Goal: Task Accomplishment & Management: Complete application form

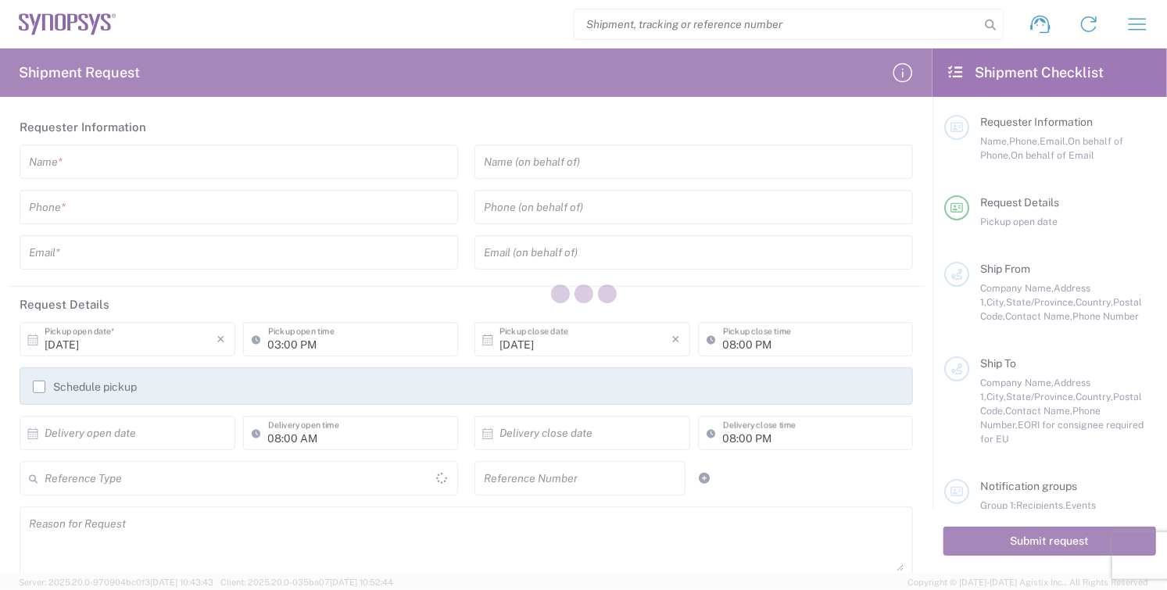
type input "[GEOGRAPHIC_DATA]"
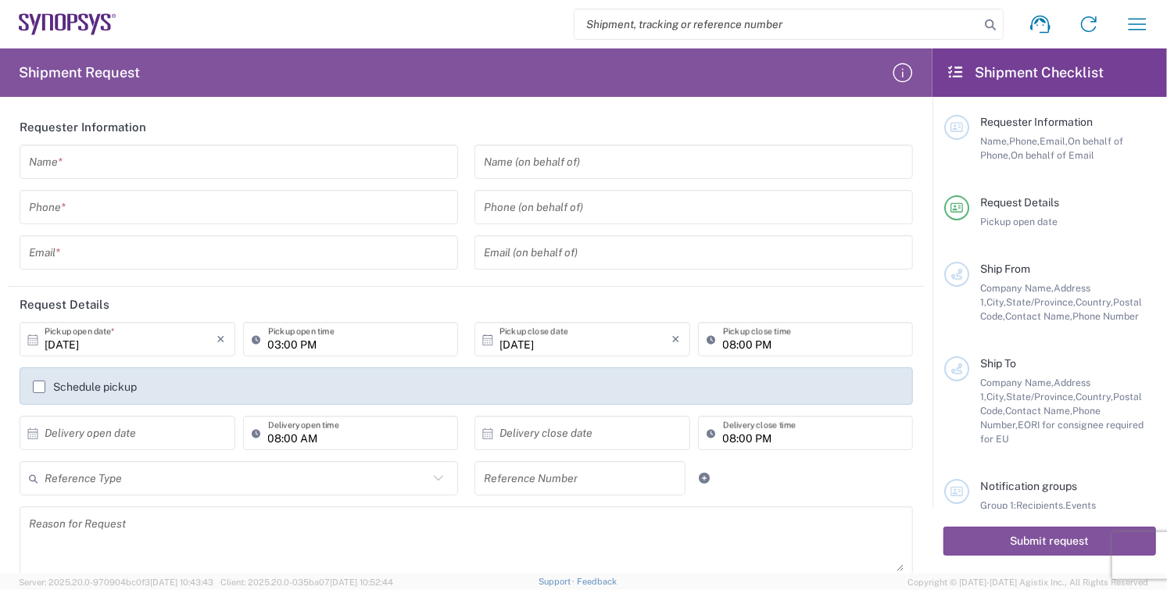
click at [95, 163] on input "text" at bounding box center [239, 162] width 420 height 27
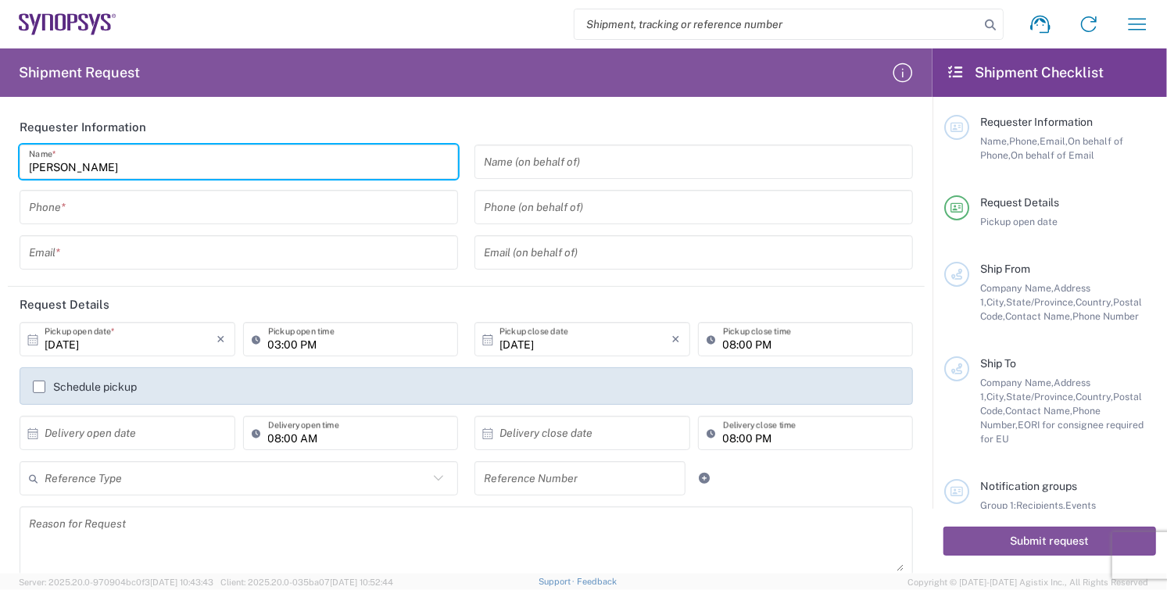
type input "[PERSON_NAME]"
click at [108, 217] on input "tel" at bounding box center [239, 207] width 420 height 27
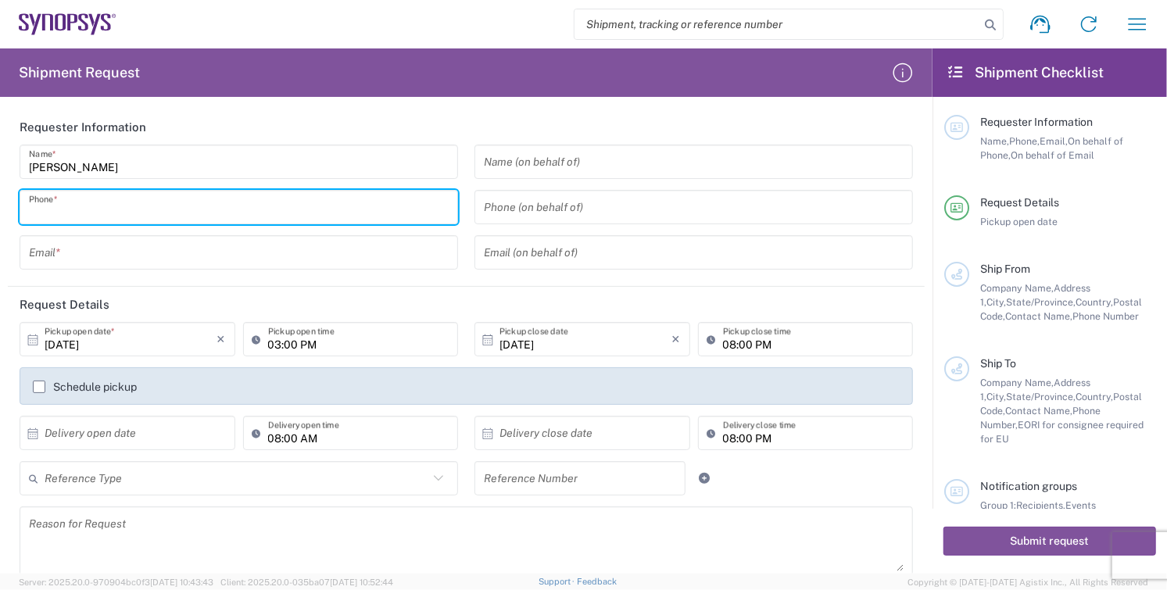
type input "8585762600"
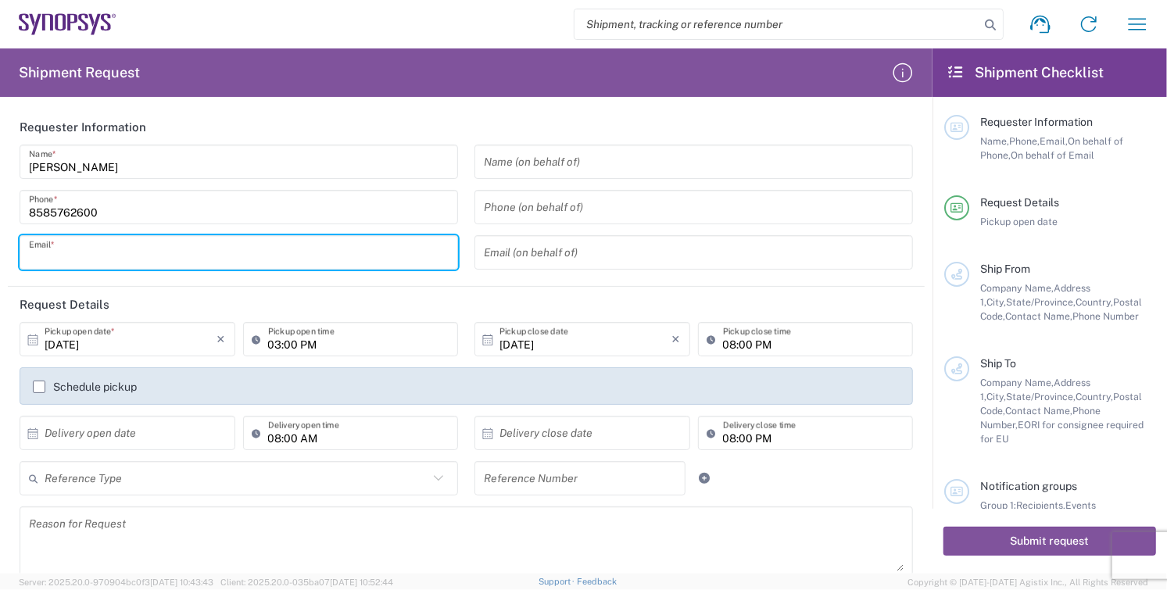
click at [150, 255] on input "text" at bounding box center [239, 252] width 420 height 27
type input "[EMAIL_ADDRESS][DOMAIN_NAME]"
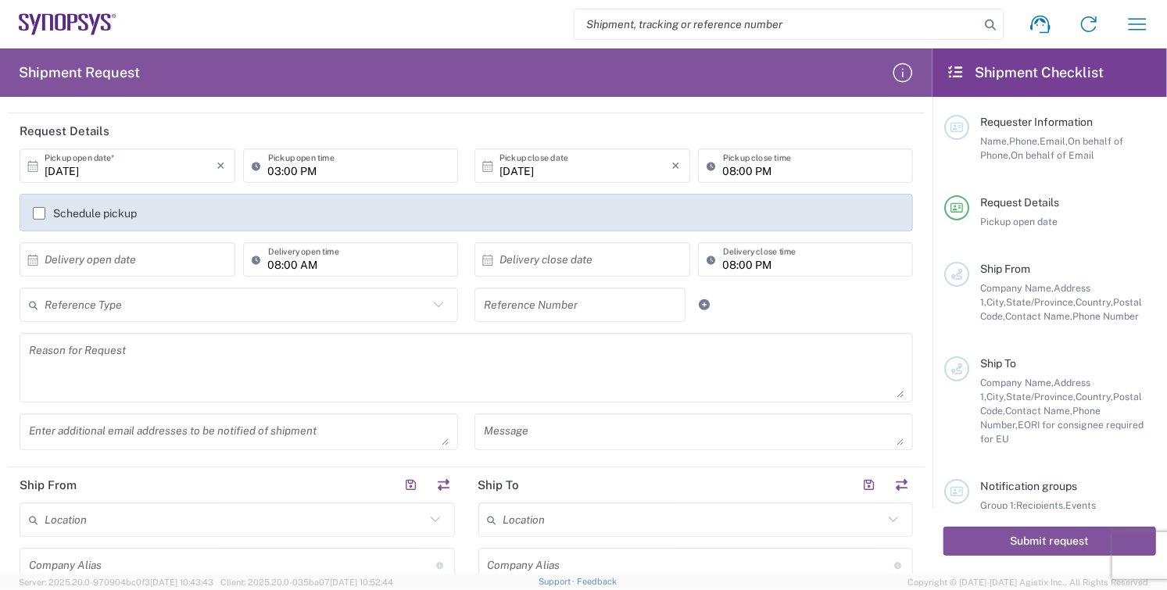
scroll to position [434, 0]
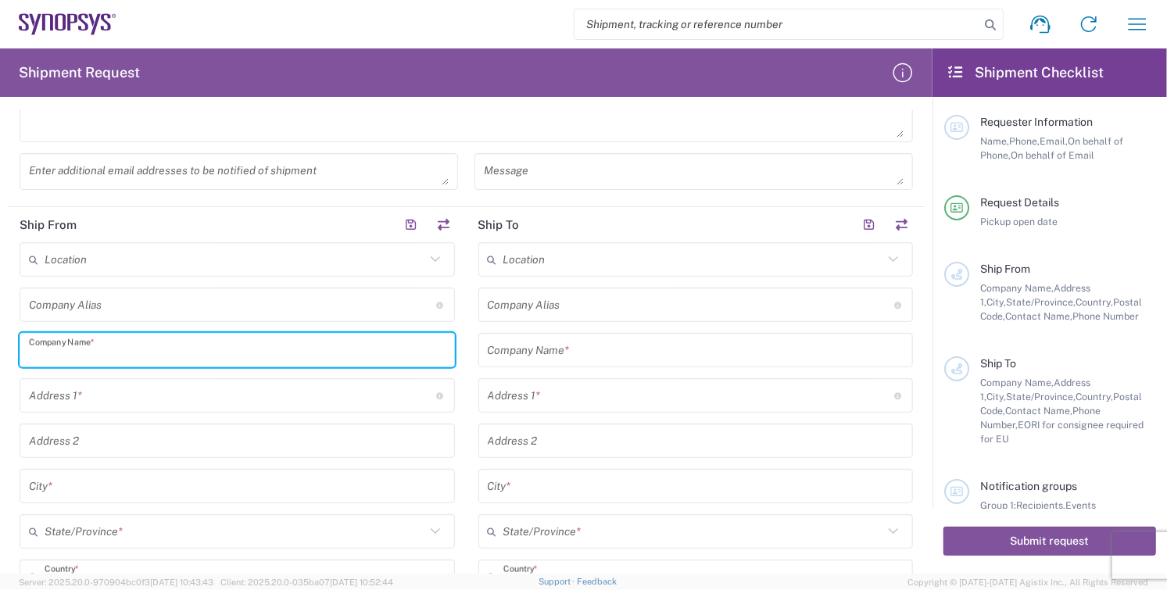
click at [139, 358] on input "text" at bounding box center [237, 350] width 417 height 27
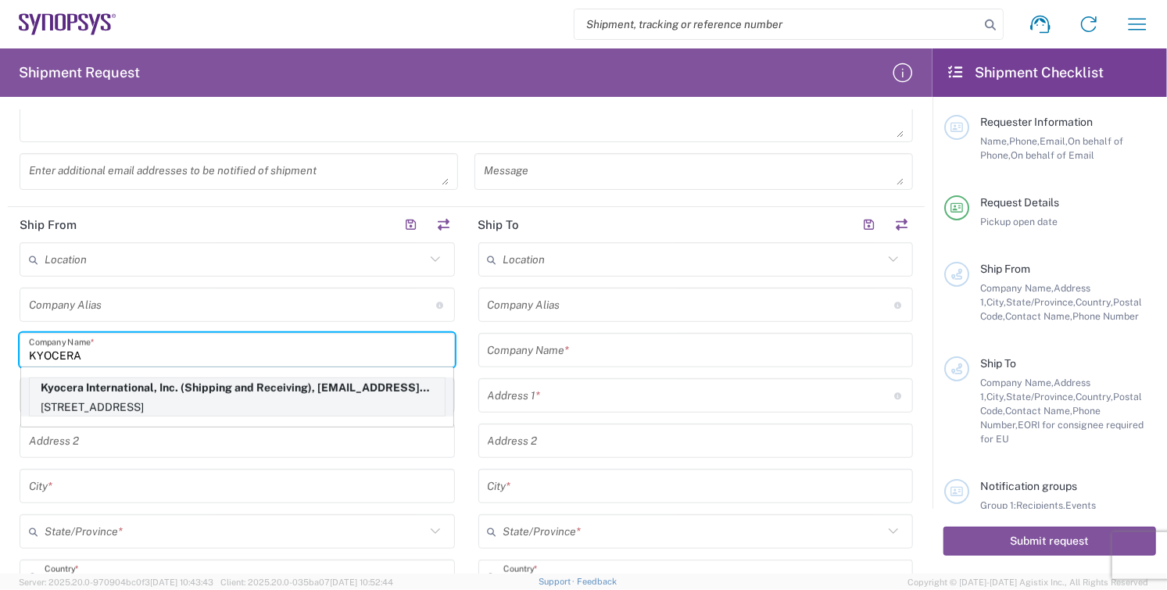
type input "KYOCERA"
click at [77, 407] on p "[STREET_ADDRESS]" at bounding box center [237, 408] width 415 height 20
type input "Kyocera"
type input "Kyocera International, Inc."
type input "[STREET_ADDRESS]"
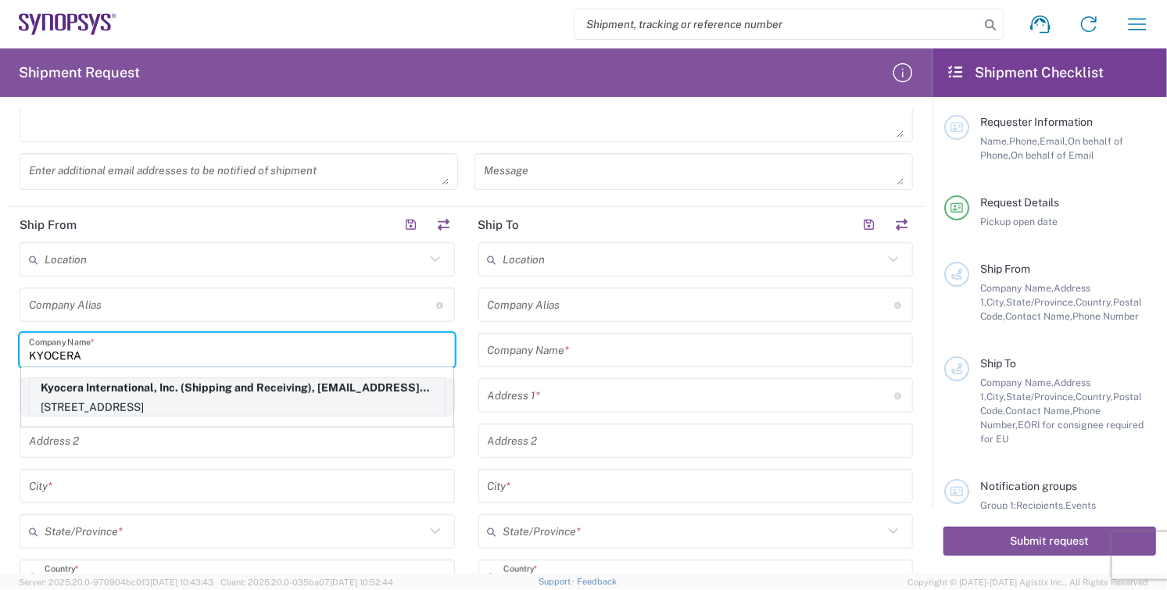
type input "[GEOGRAPHIC_DATA]"
type input "[US_STATE]"
type input "92123"
type input "Shipping and Receiving"
type input "8585762600"
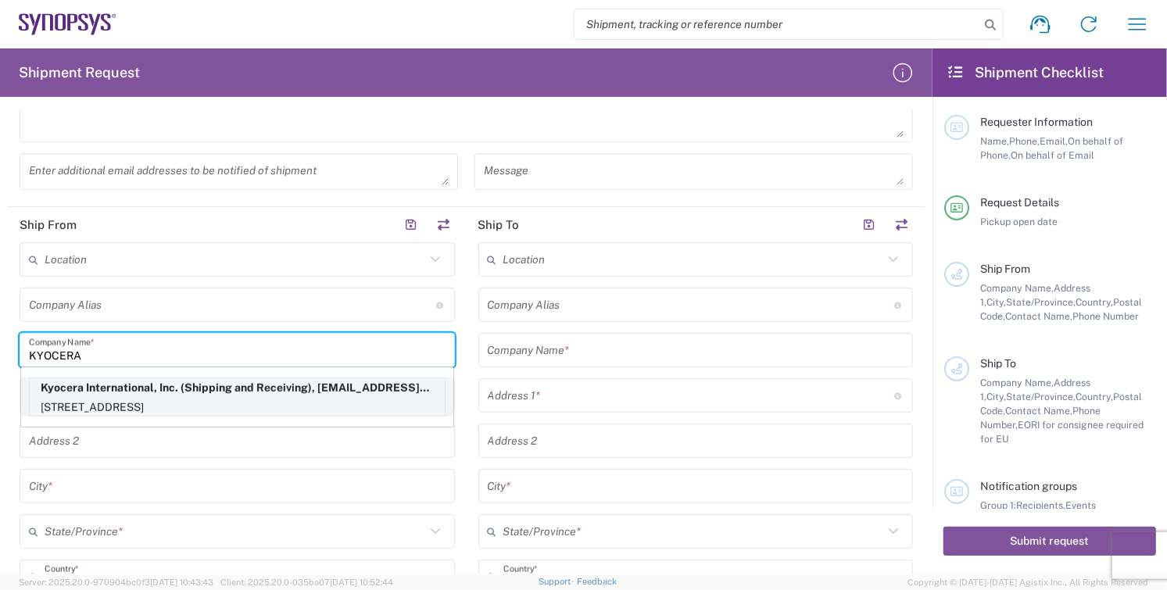
type input "[EMAIL_ADDRESS][DOMAIN_NAME]"
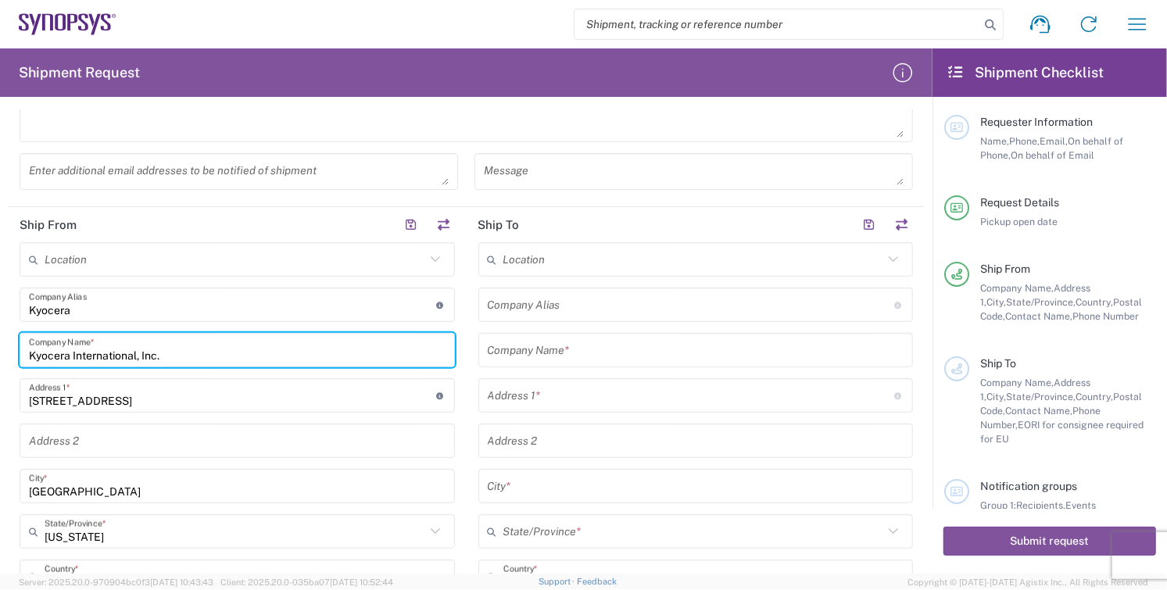
click at [597, 355] on input "text" at bounding box center [696, 350] width 417 height 27
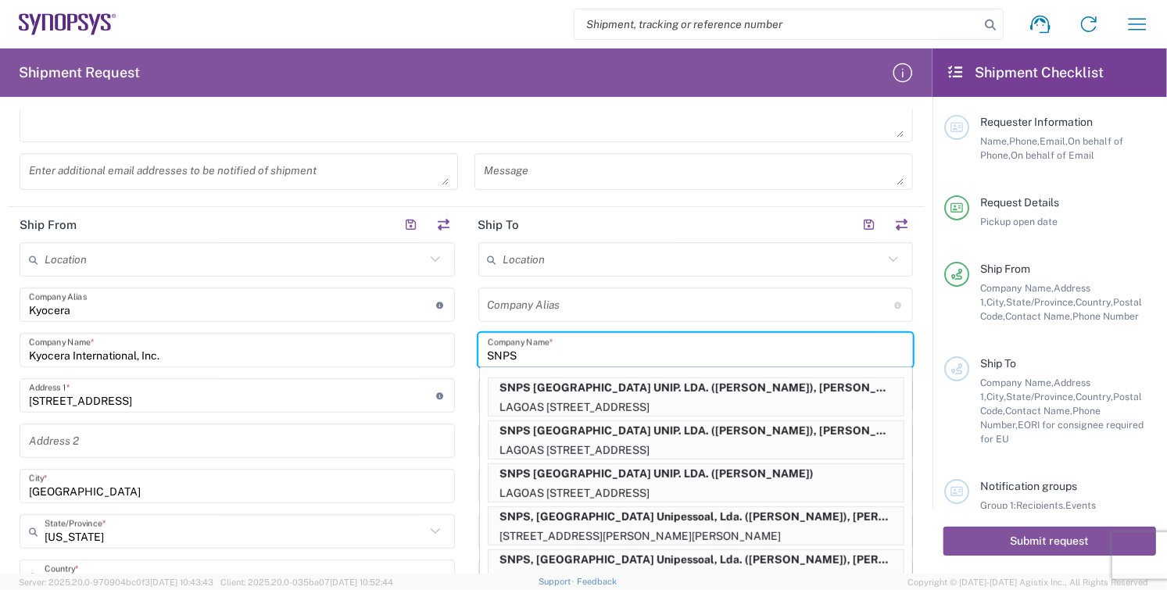
type input "SNPS"
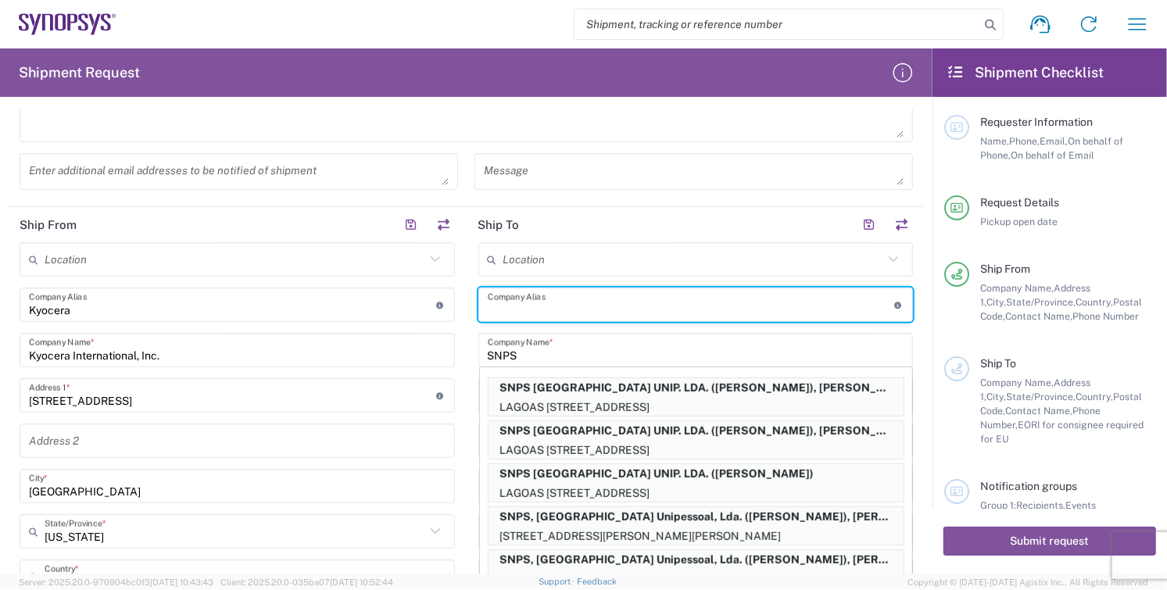
click at [705, 299] on input "text" at bounding box center [691, 305] width 407 height 27
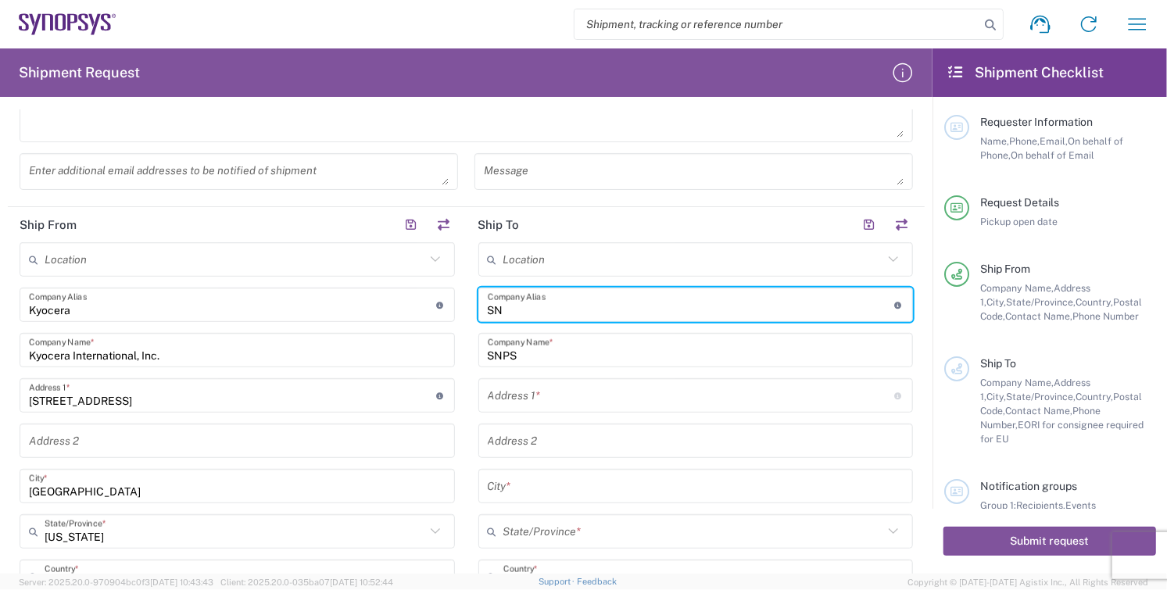
type input "S"
click at [569, 360] on input "SNPS" at bounding box center [696, 350] width 417 height 27
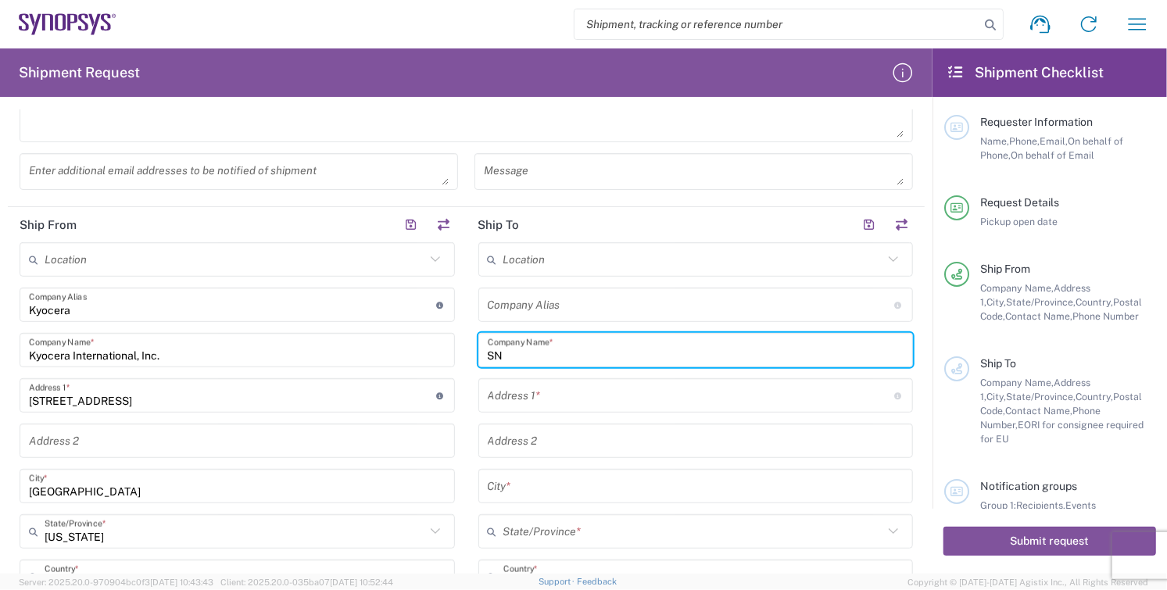
type input "S"
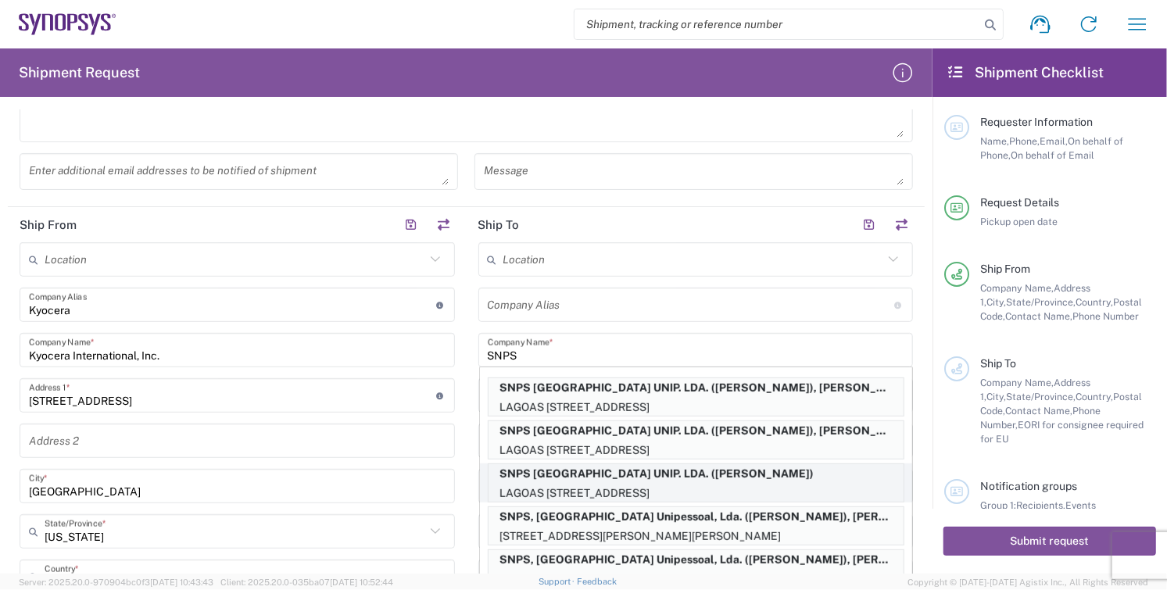
click at [675, 474] on p "SNPS [GEOGRAPHIC_DATA] UNIP. LDA. ([PERSON_NAME])" at bounding box center [696, 474] width 415 height 20
type input "SNPS [GEOGRAPHIC_DATA] UNIP. LDA."
type input "[GEOGRAPHIC_DATA] EDIFICIO 4 PISO 2"
type input "[GEOGRAPHIC_DATA]"
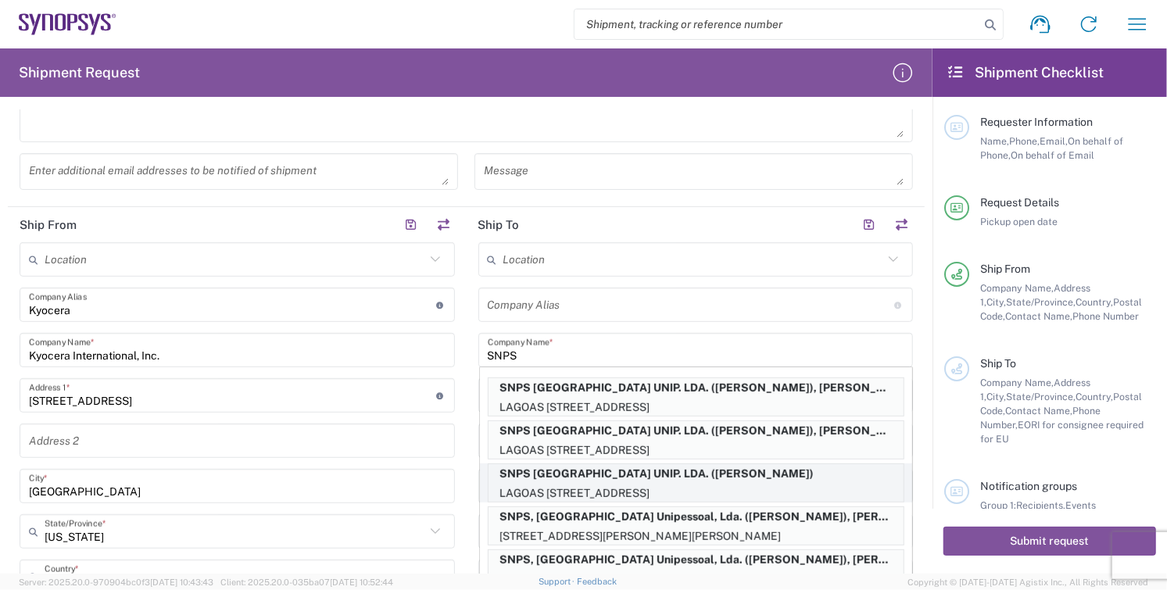
type input "2740-267"
type input "[PERSON_NAME]"
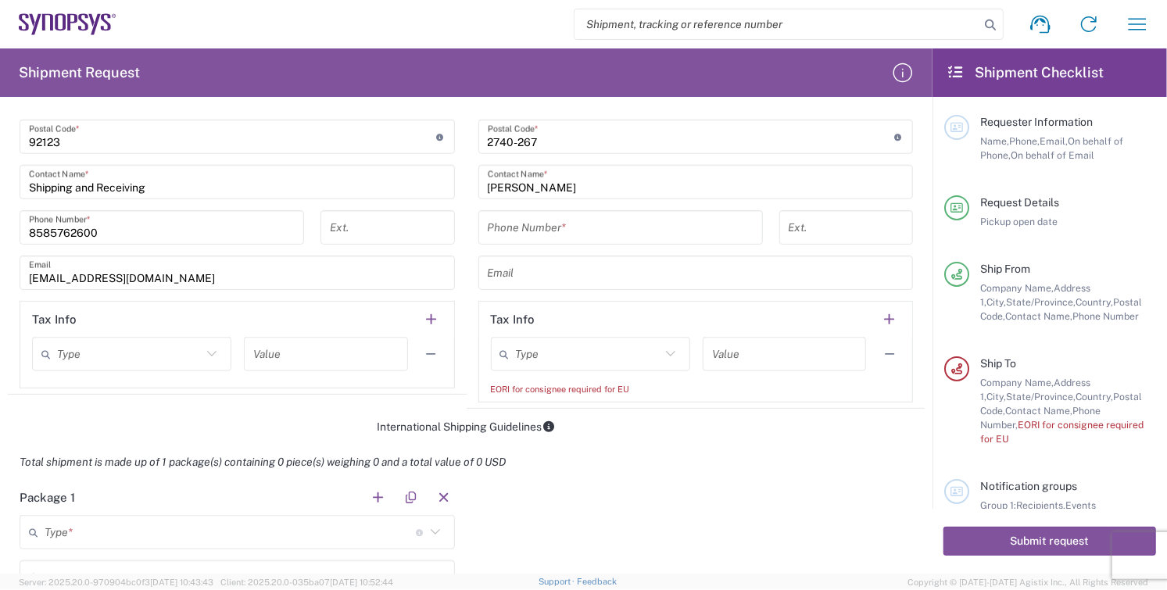
scroll to position [956, 0]
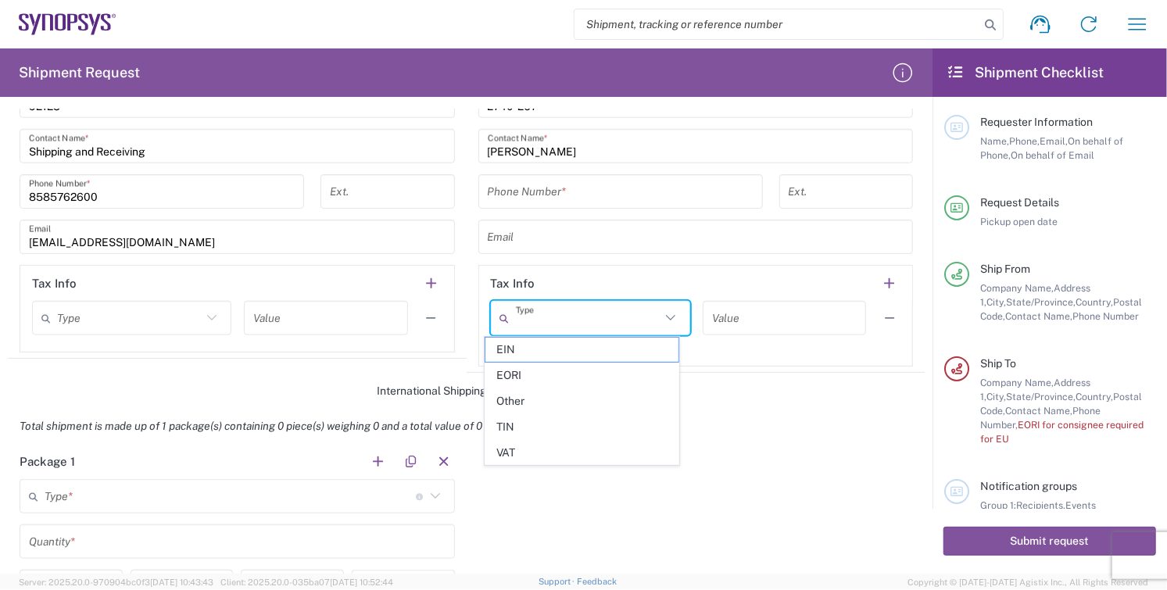
click at [543, 314] on input "text" at bounding box center [588, 318] width 145 height 27
click at [540, 371] on span "EORI" at bounding box center [582, 376] width 193 height 24
type input "EORI"
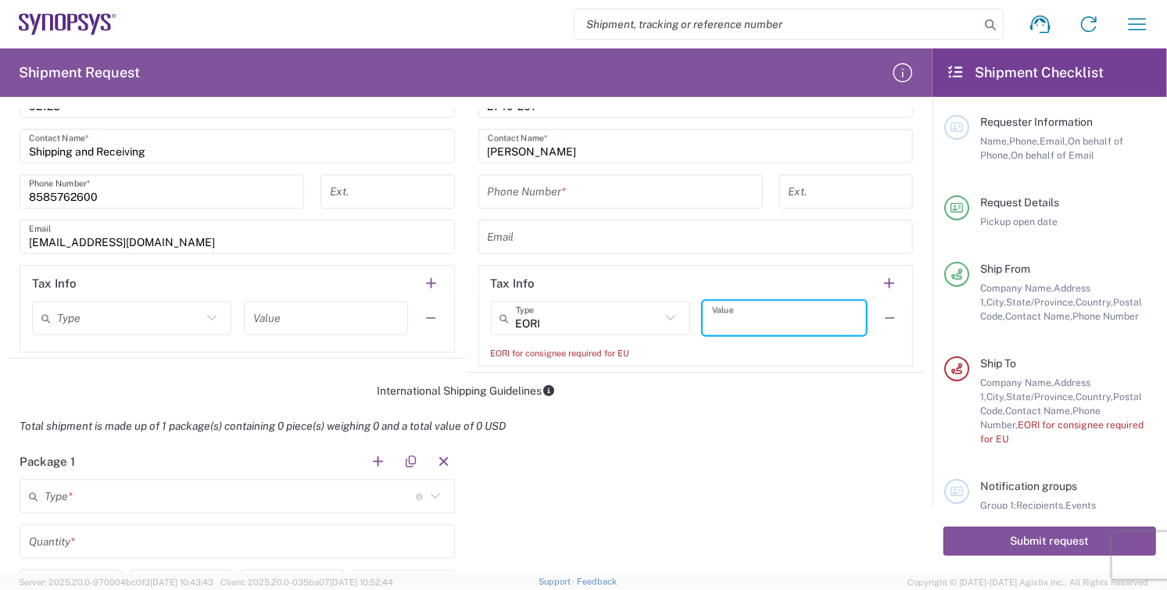
click at [780, 310] on input "text" at bounding box center [784, 318] width 145 height 27
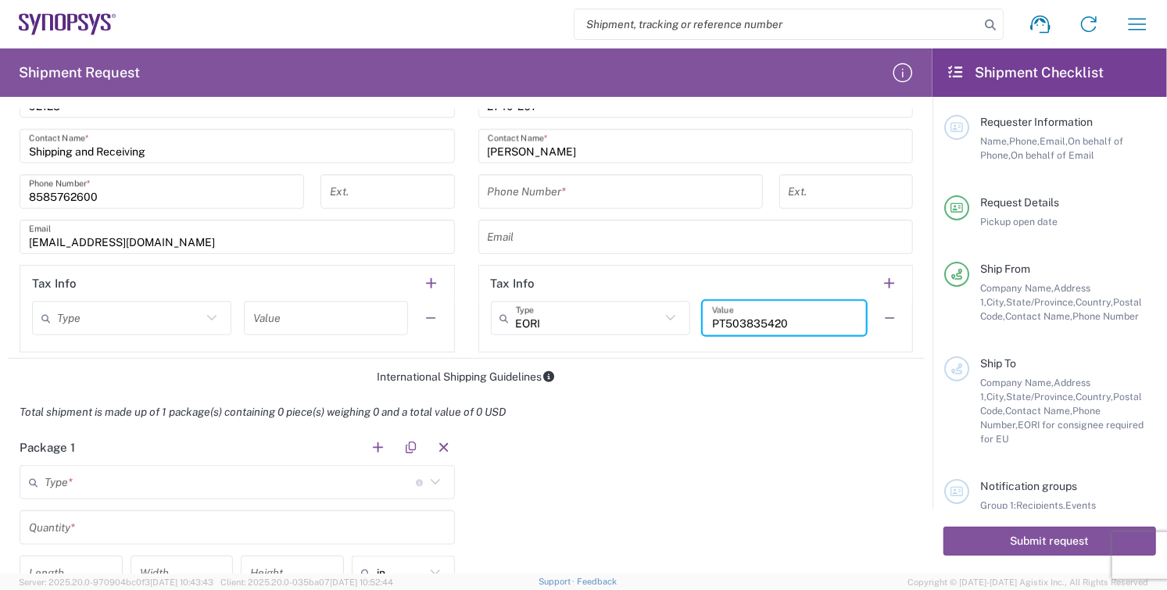
scroll to position [1042, 0]
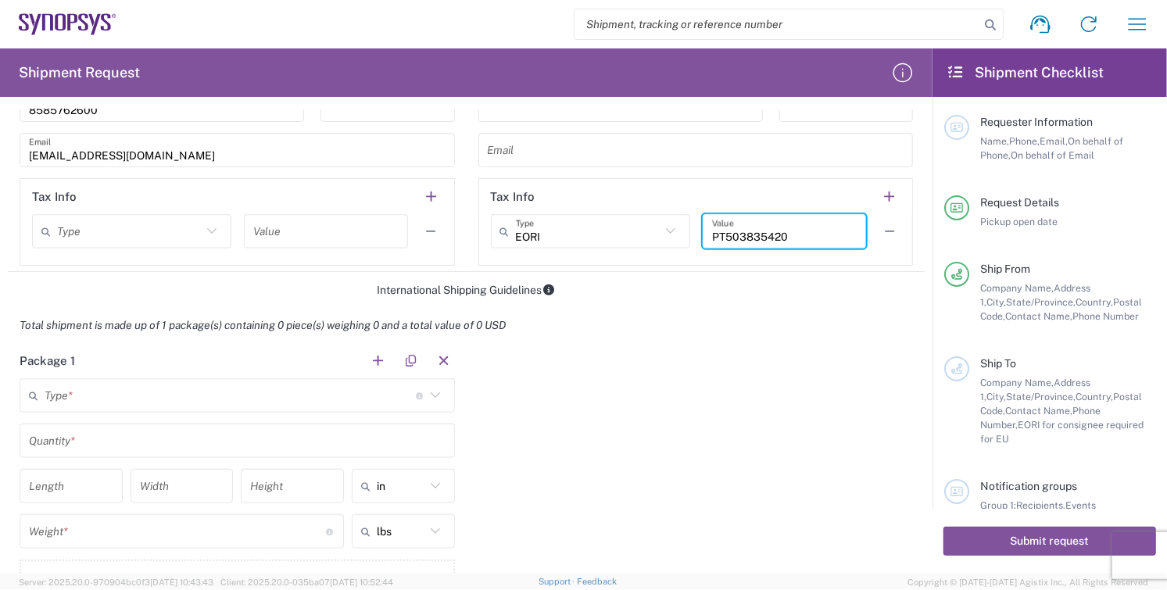
type input "PT503835420"
click at [110, 396] on input "text" at bounding box center [230, 395] width 371 height 27
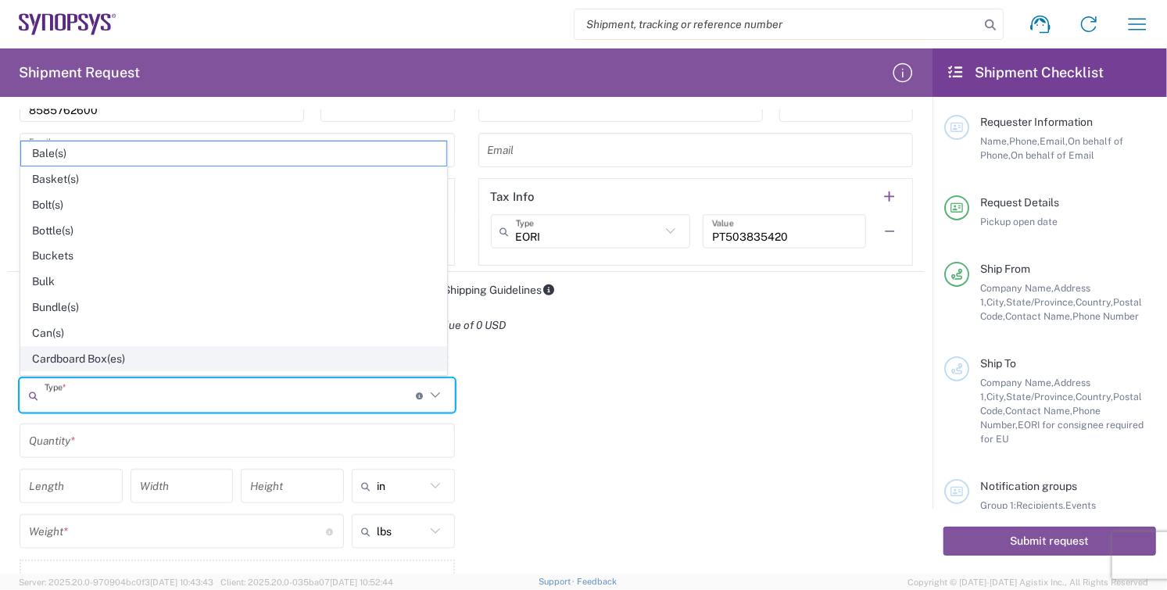
click at [101, 357] on span "Cardboard Box(es)" at bounding box center [233, 359] width 425 height 24
type input "Cardboard Box(es)"
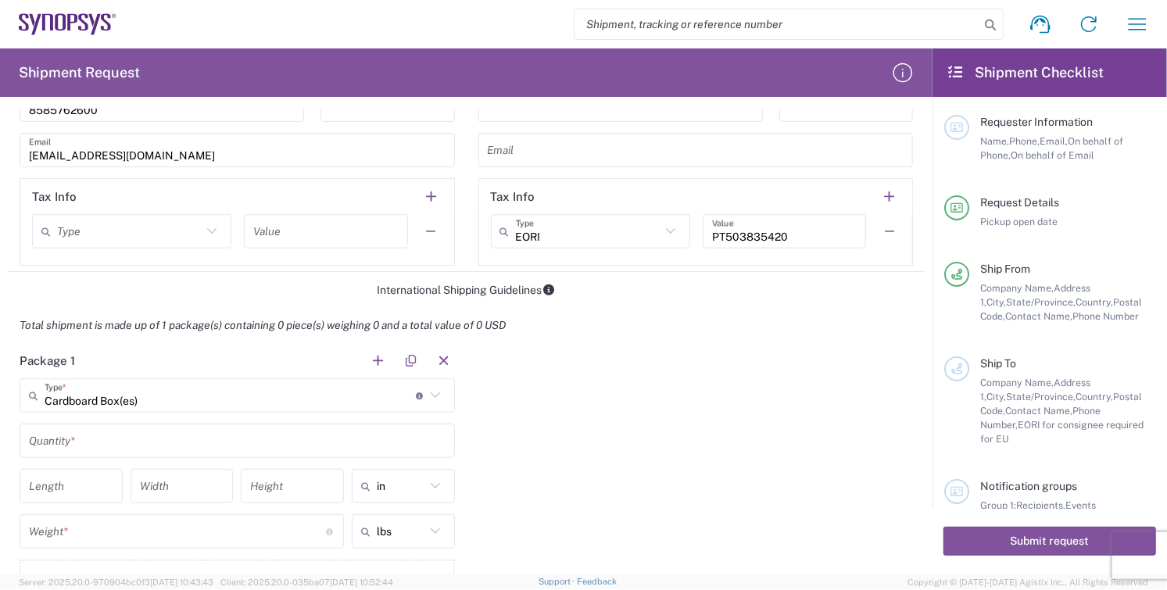
click at [91, 439] on input "text" at bounding box center [237, 441] width 417 height 27
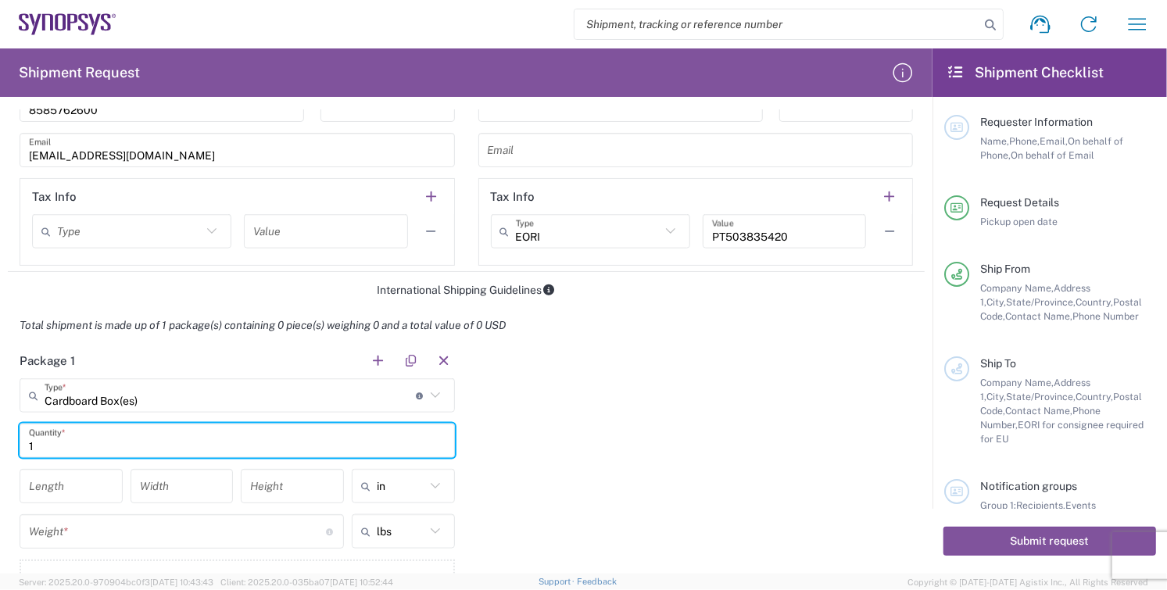
type input "1"
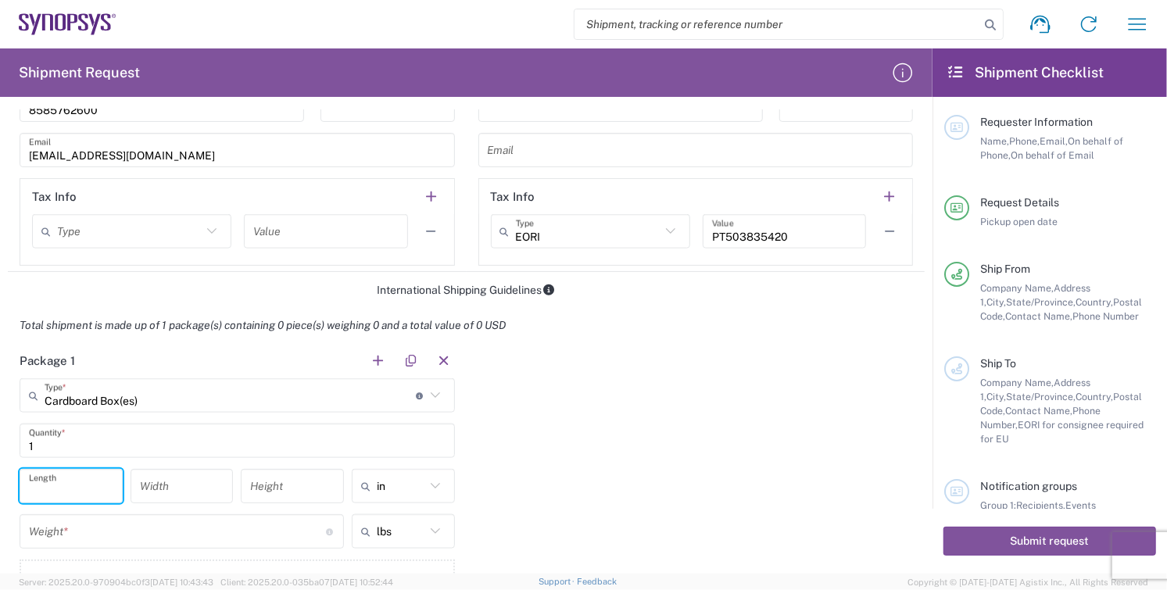
click at [61, 484] on input "number" at bounding box center [71, 486] width 84 height 27
type input "14"
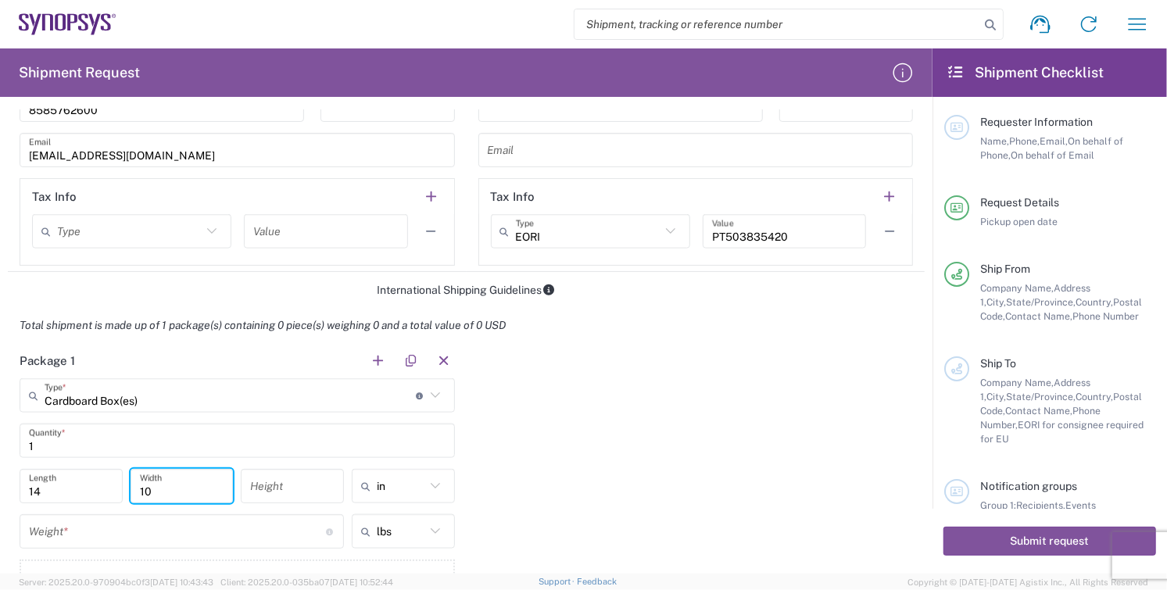
type input "10"
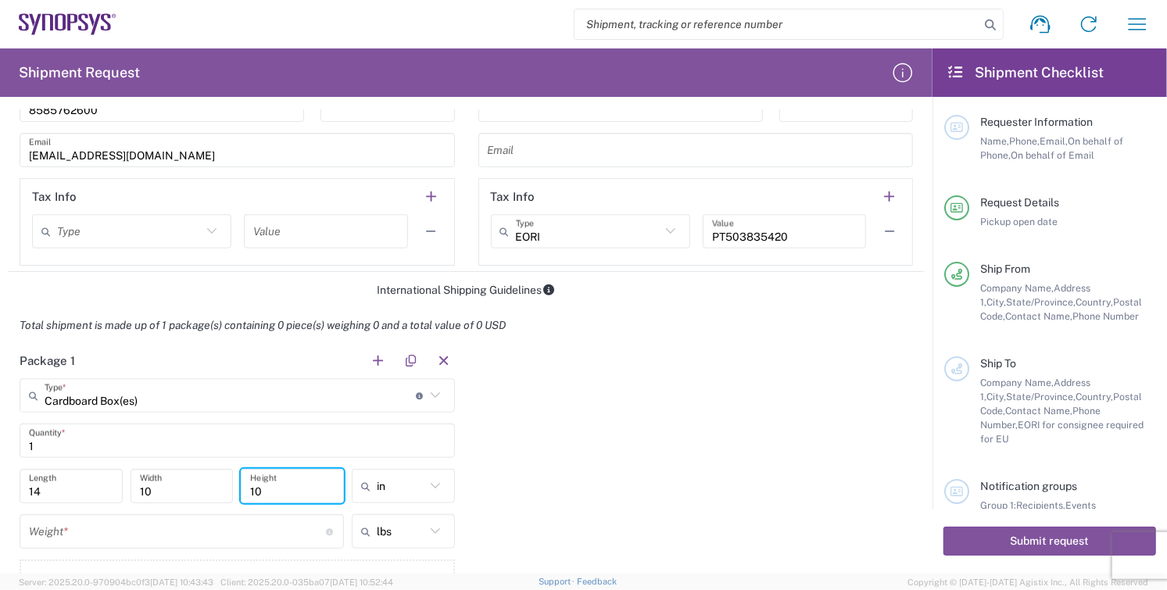
type input "10"
click at [59, 530] on input "number" at bounding box center [177, 531] width 297 height 27
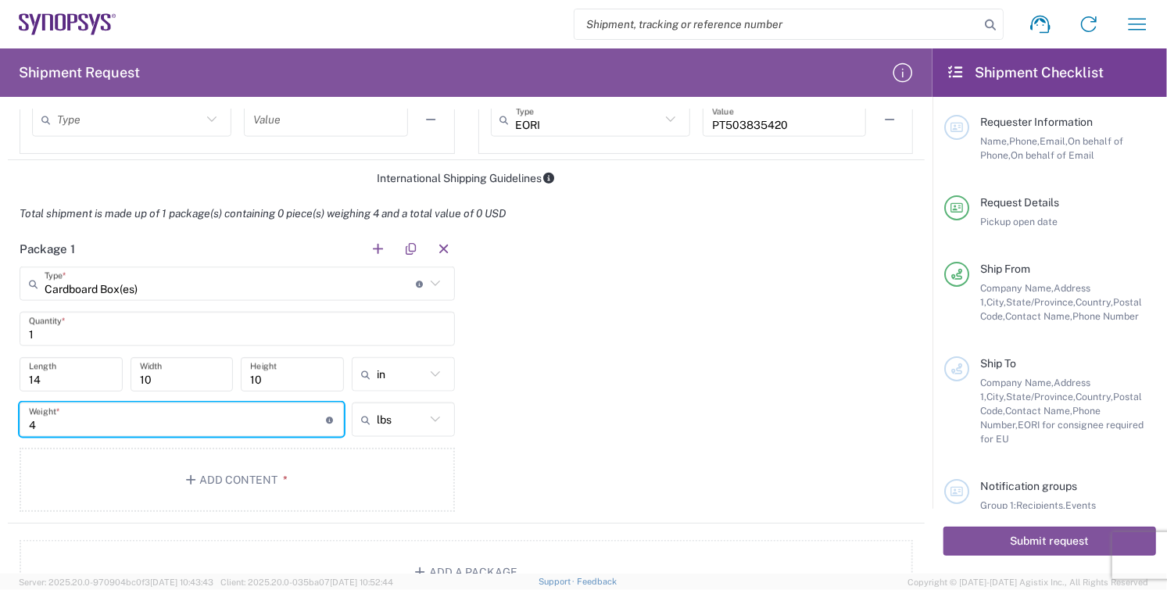
scroll to position [1303, 0]
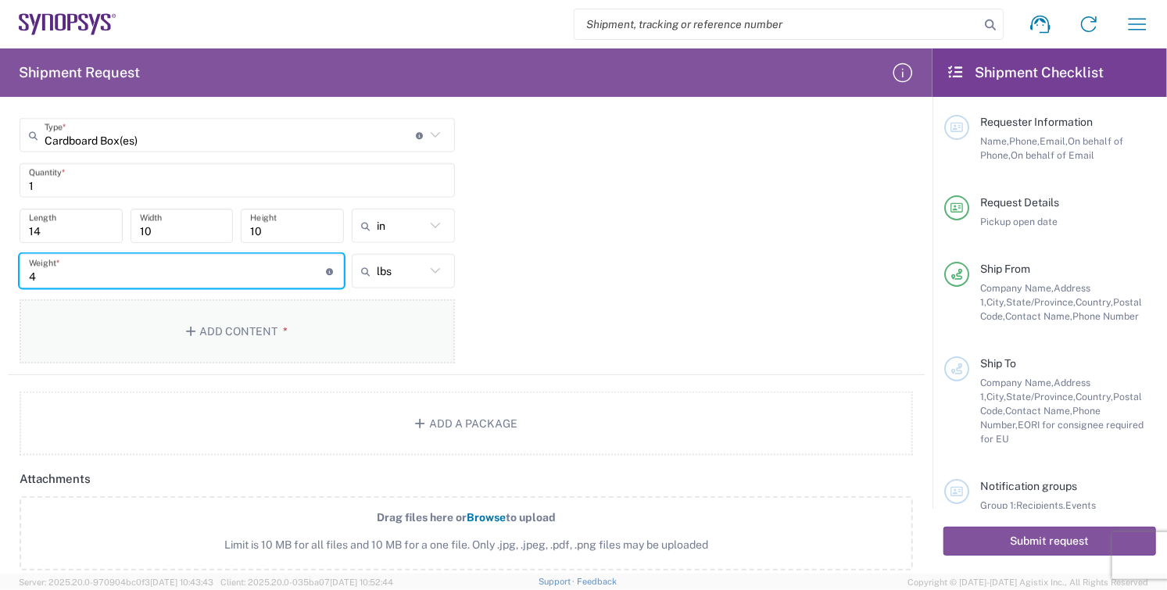
type input "4"
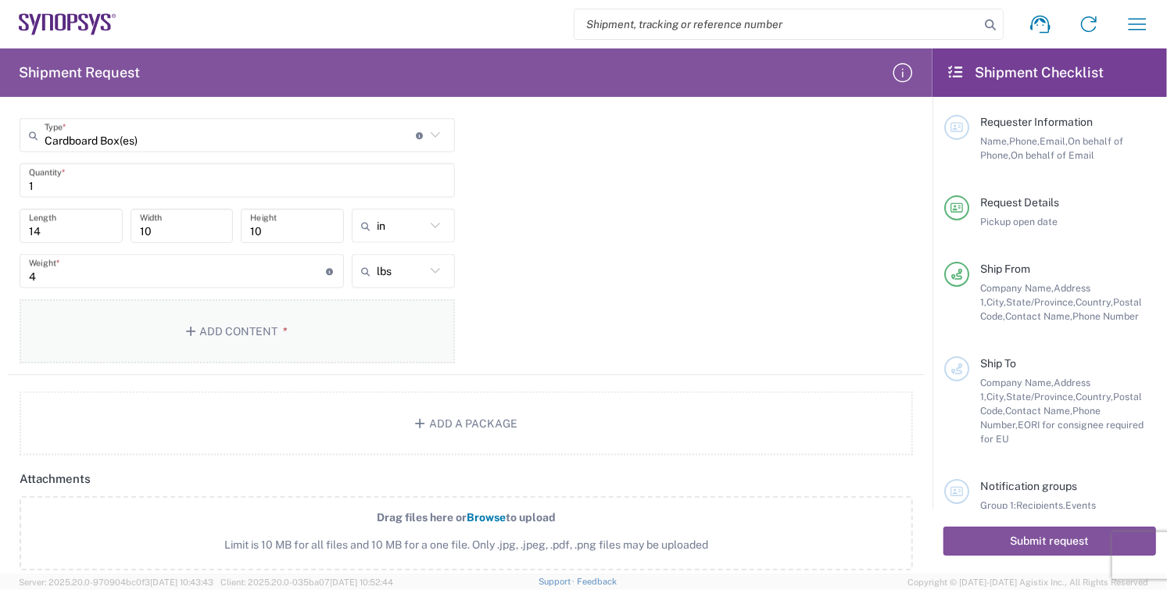
click at [246, 325] on button "Add Content *" at bounding box center [238, 331] width 436 height 64
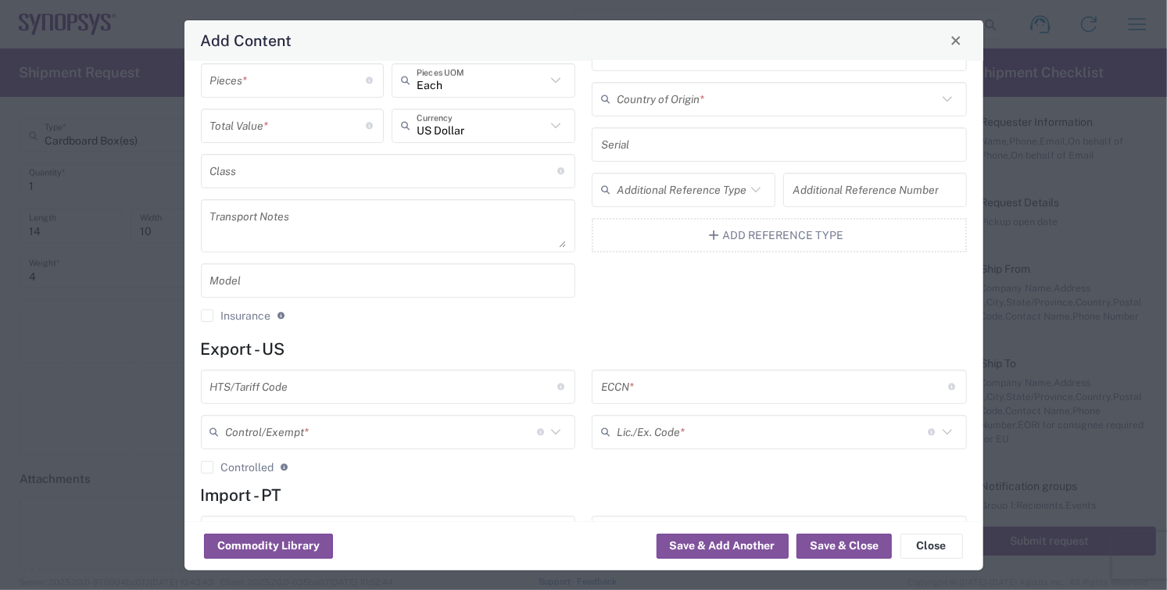
scroll to position [185, 0]
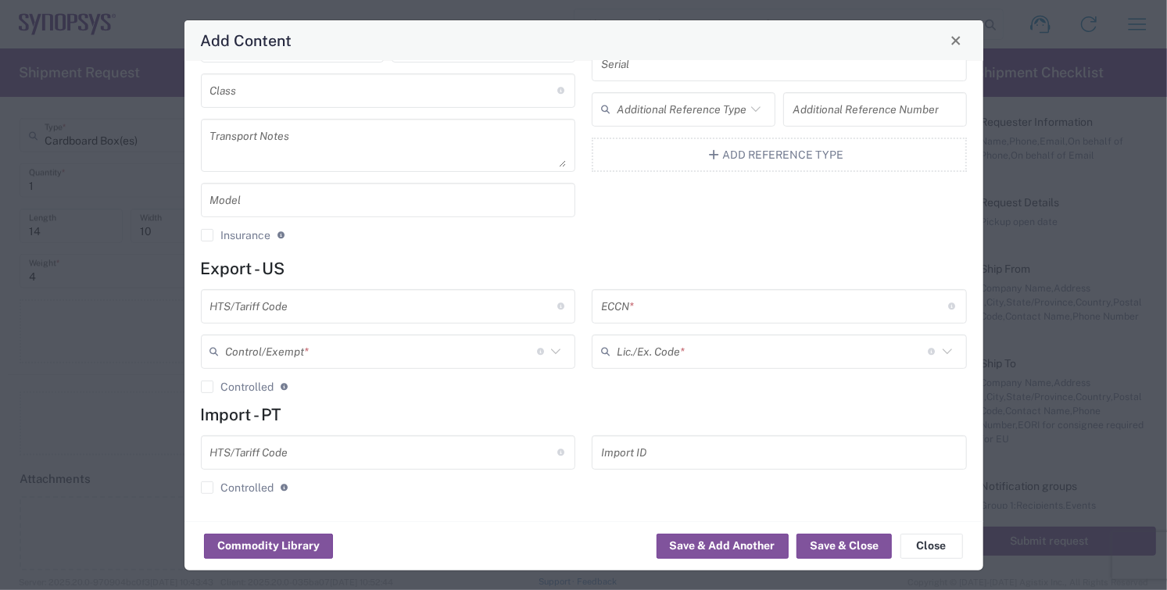
click at [332, 313] on input "text" at bounding box center [383, 305] width 347 height 27
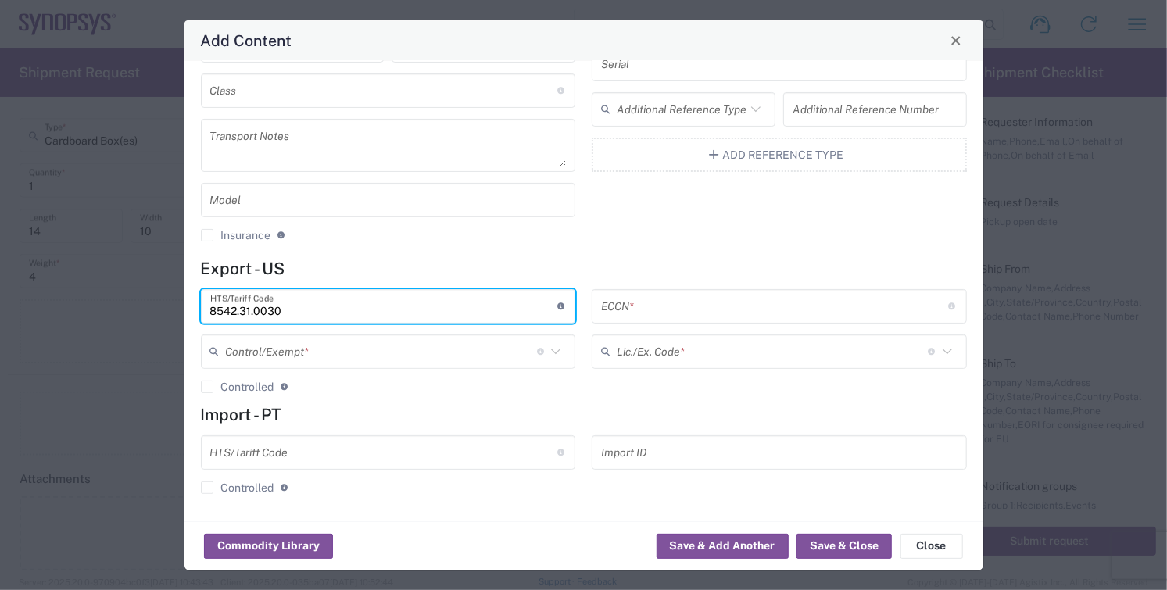
type input "8542.31.0030"
click at [325, 352] on input "text" at bounding box center [381, 351] width 311 height 27
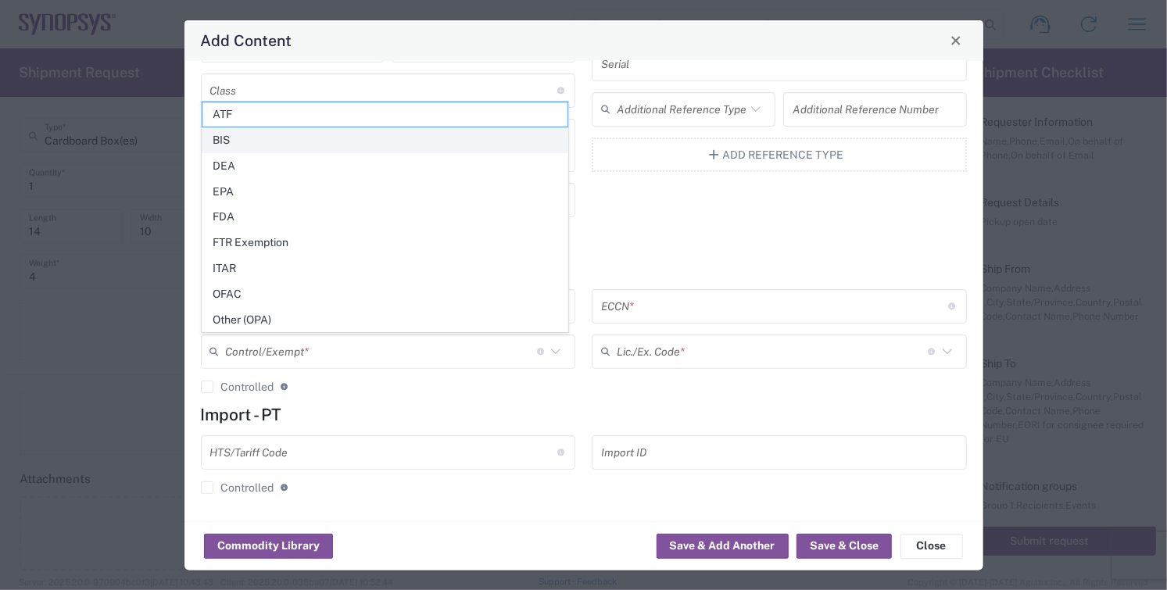
click at [239, 141] on span "BIS" at bounding box center [385, 140] width 365 height 24
type input "BIS"
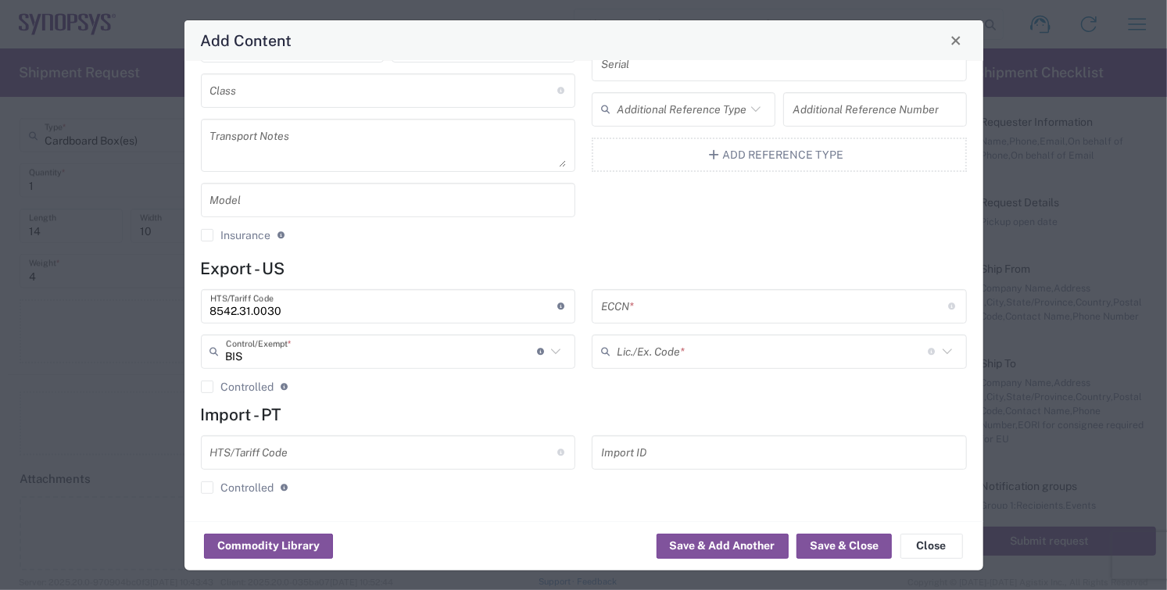
click at [650, 306] on input "text" at bounding box center [774, 305] width 347 height 27
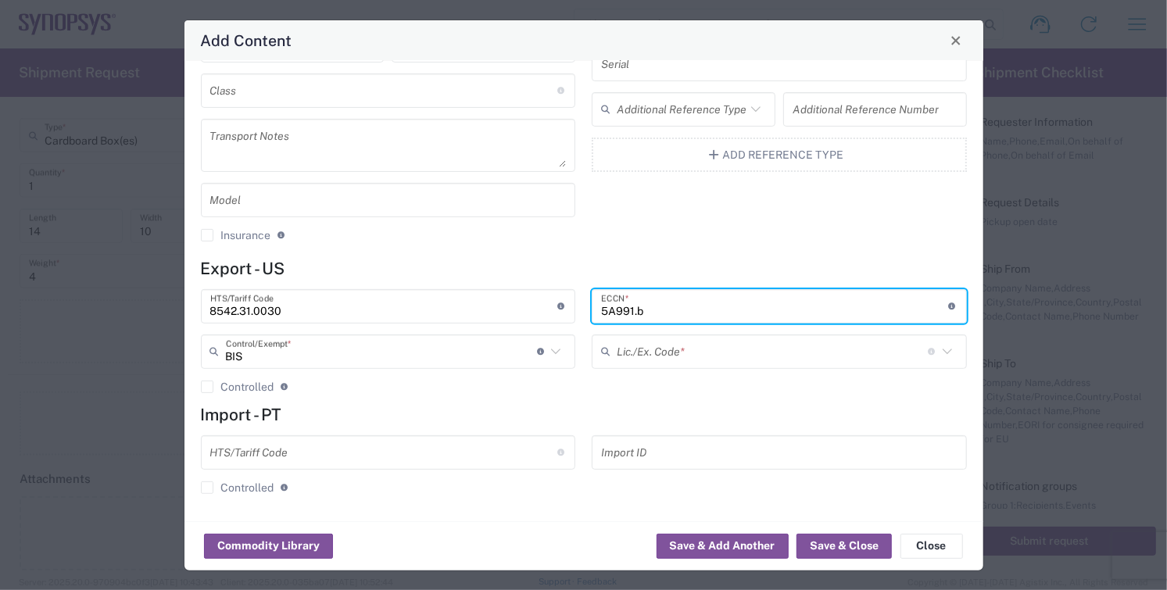
type input "5A991.b"
click at [648, 351] on input "text" at bounding box center [772, 351] width 311 height 27
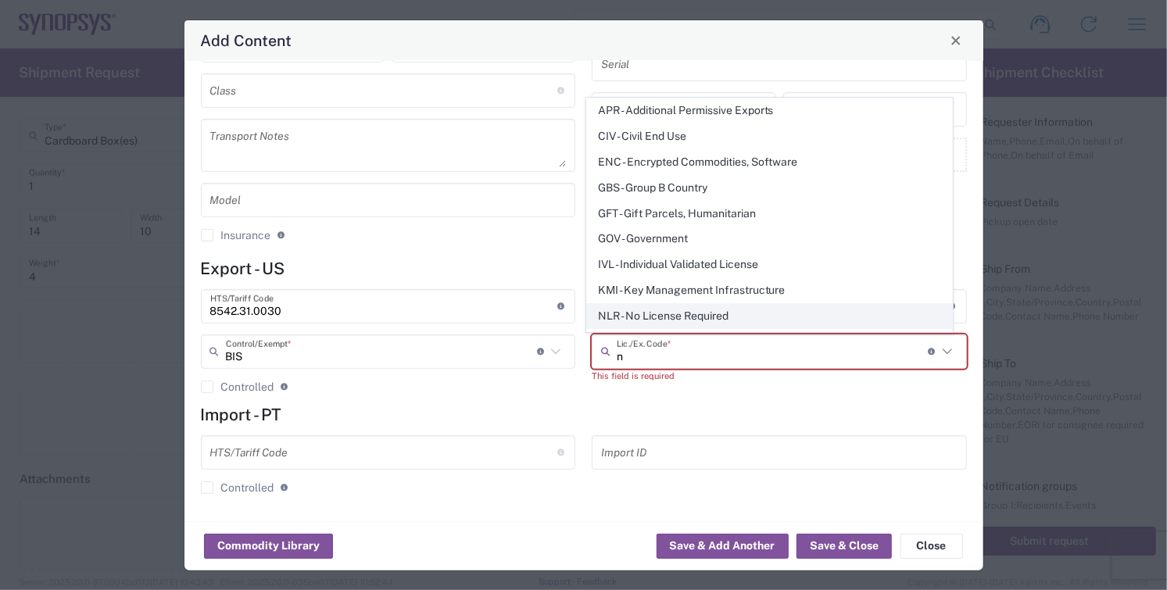
click at [655, 311] on span "NLR - No License Required" at bounding box center [769, 316] width 365 height 24
type input "NLR - No License Required"
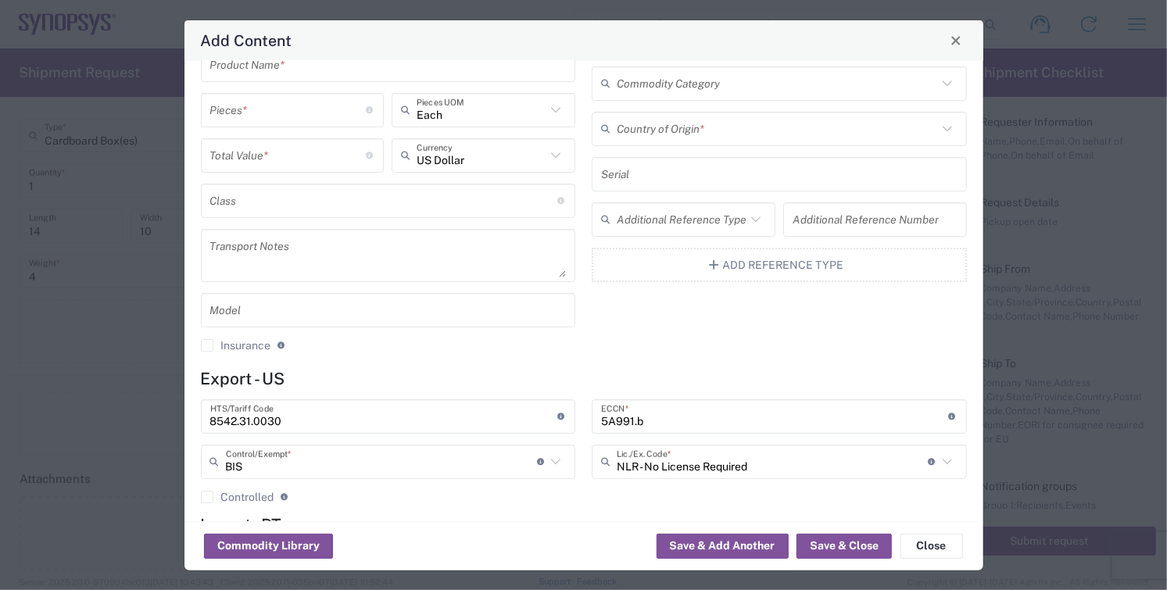
scroll to position [0, 0]
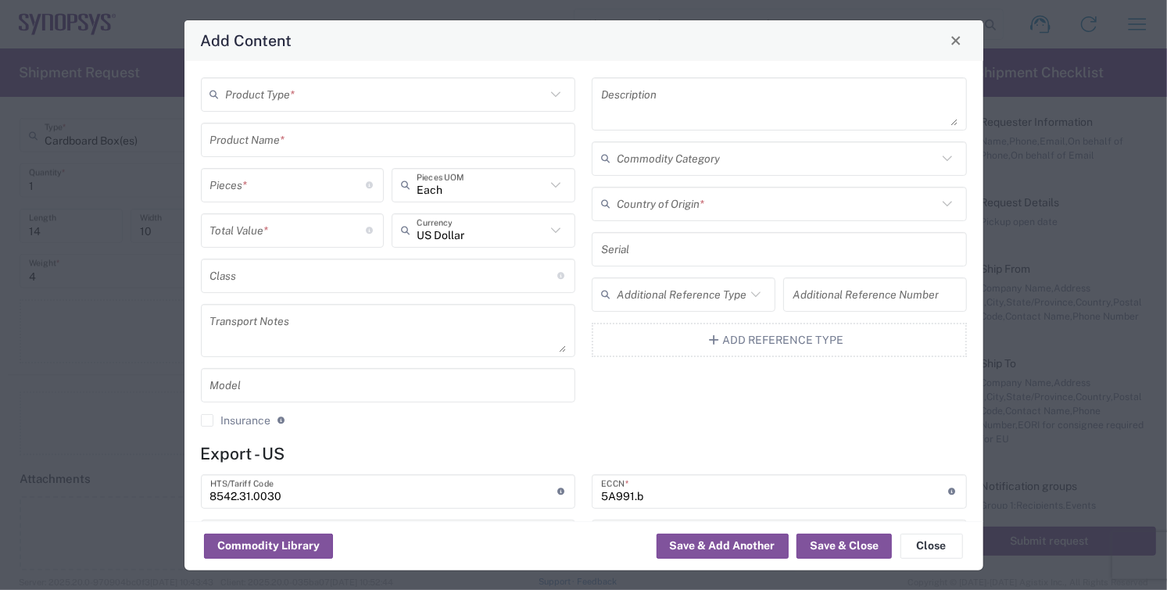
click at [694, 199] on input "text" at bounding box center [777, 203] width 321 height 27
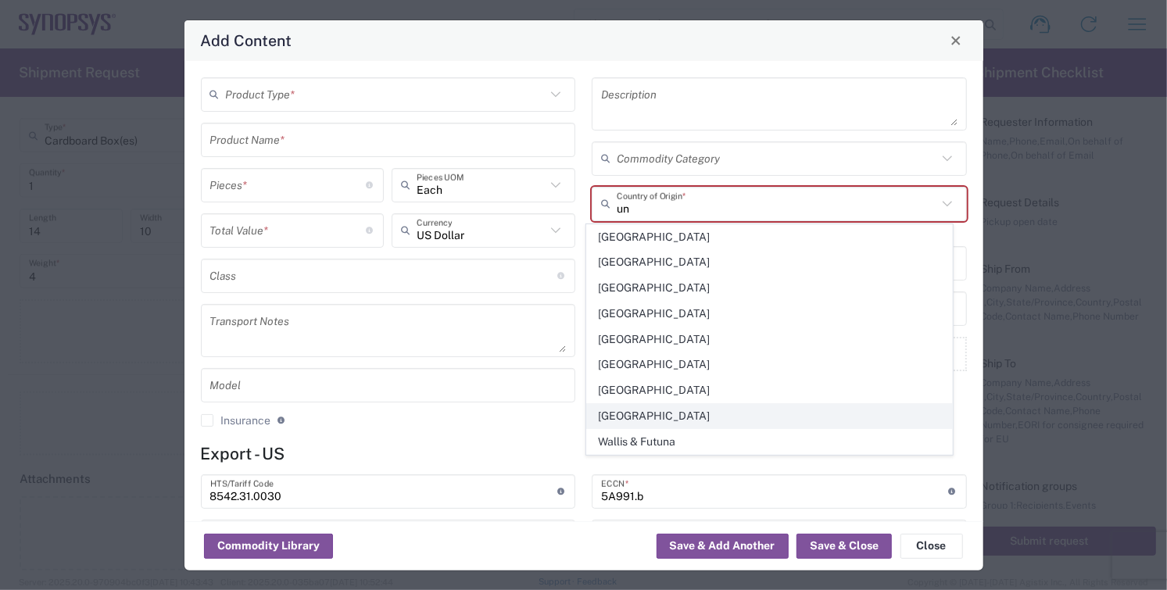
click at [645, 413] on span "[GEOGRAPHIC_DATA]" at bounding box center [769, 416] width 365 height 24
type input "[GEOGRAPHIC_DATA]"
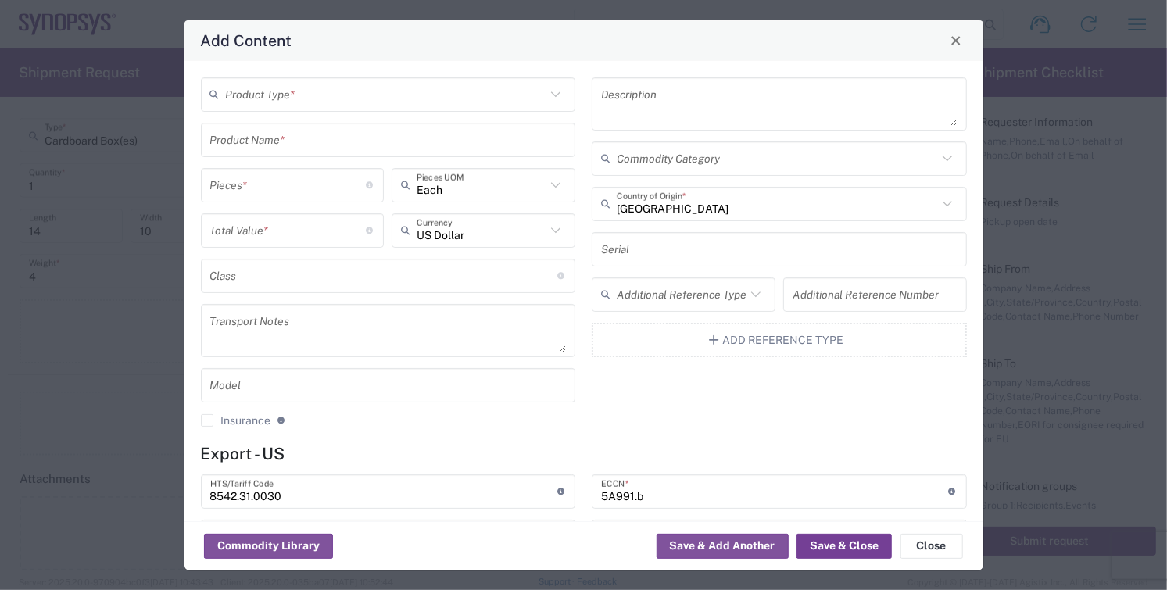
click at [844, 545] on button "Save & Close" at bounding box center [844, 546] width 95 height 25
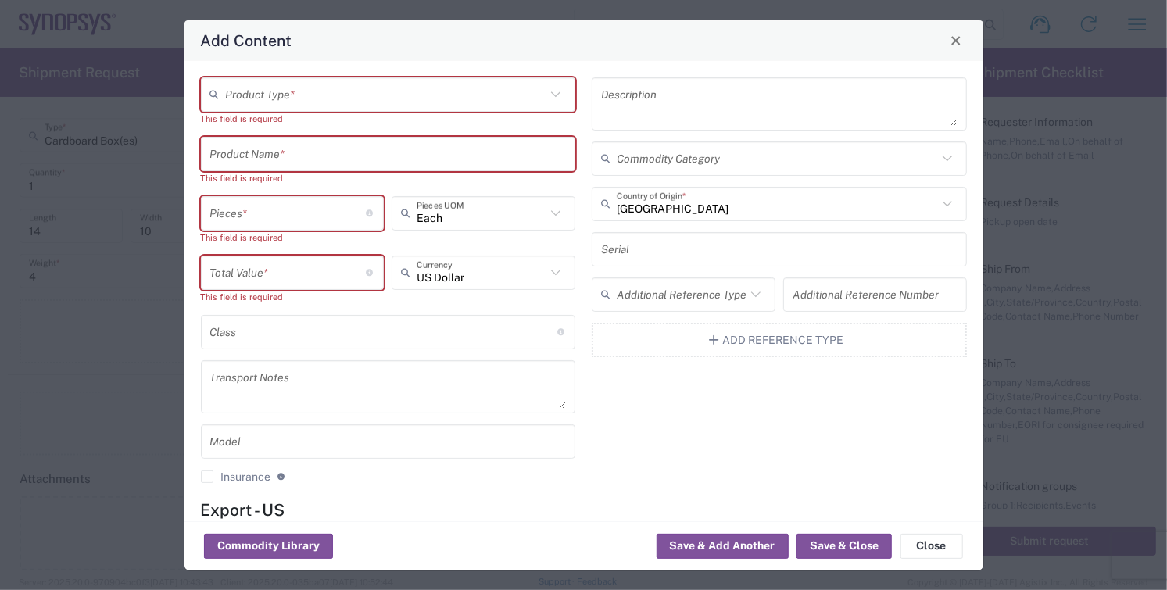
click at [307, 99] on input "text" at bounding box center [386, 94] width 321 height 27
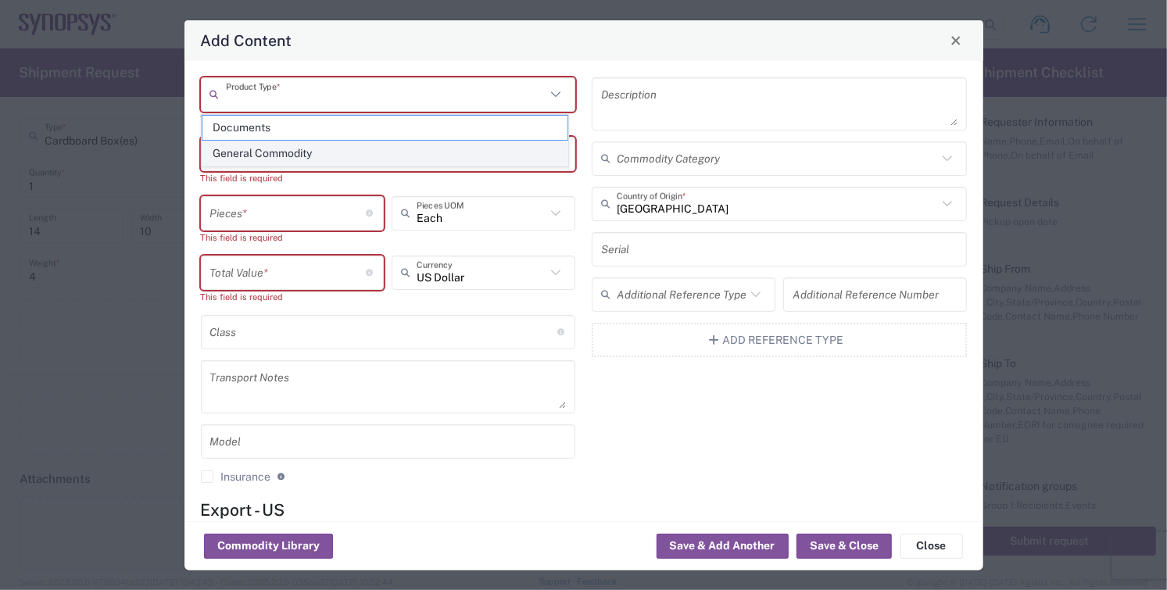
click at [287, 157] on span "General Commodity" at bounding box center [385, 154] width 365 height 24
type input "General Commodity"
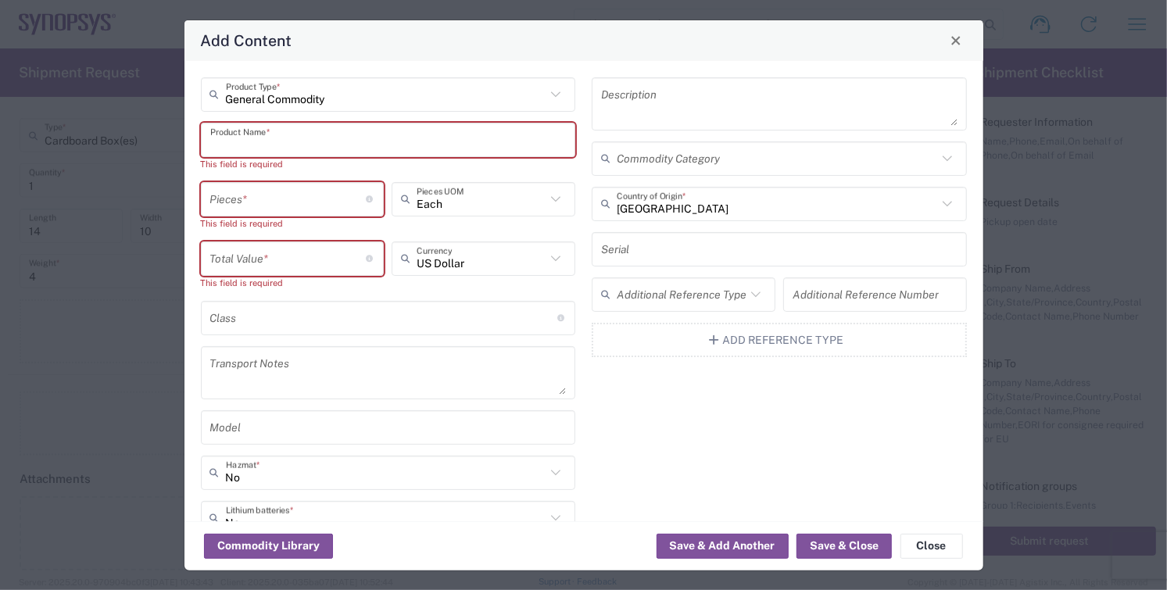
click at [290, 143] on input "text" at bounding box center [388, 139] width 357 height 27
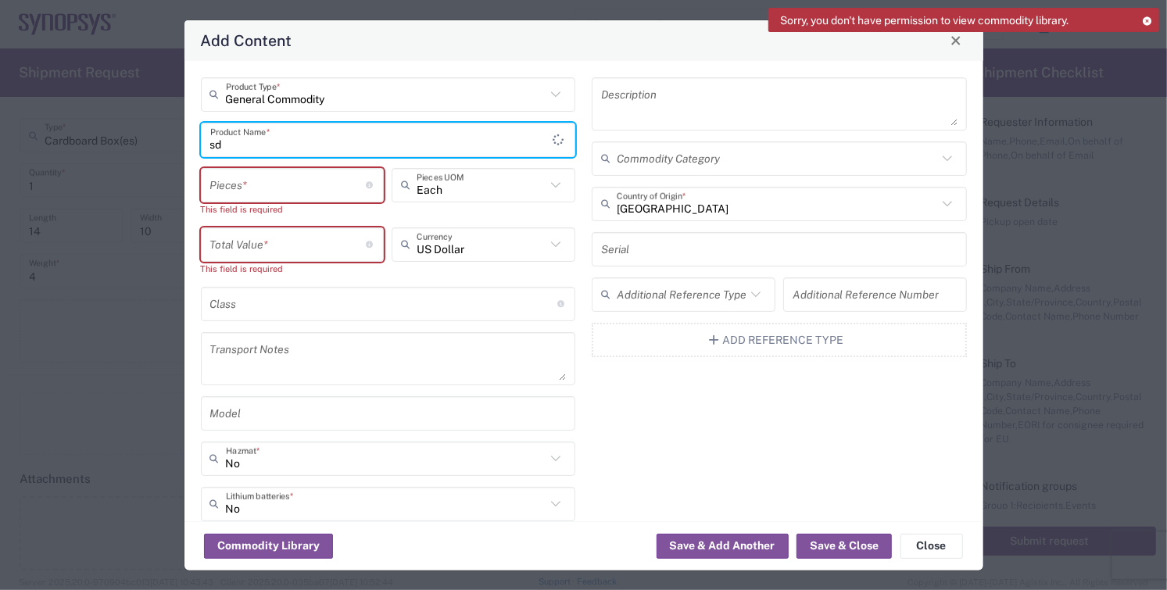
type input "s"
type input "SD-560-SYP4555-AD REV A"
click at [242, 250] on input "number" at bounding box center [288, 244] width 156 height 27
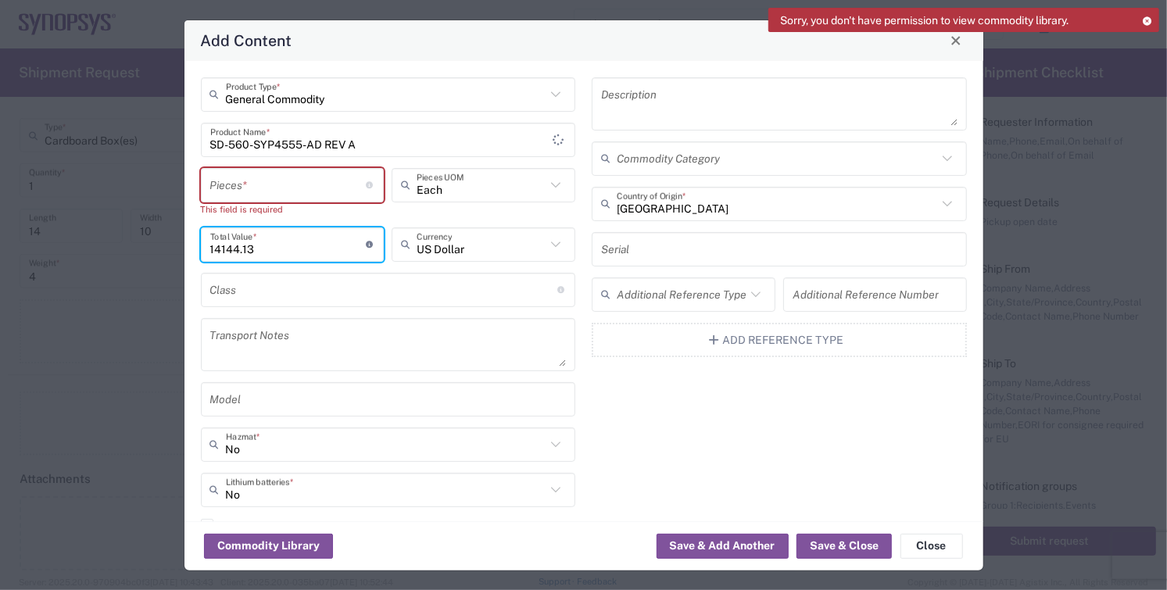
type input "14144.13"
click at [295, 195] on input "number" at bounding box center [288, 184] width 156 height 27
type input "9"
type input "127297.17"
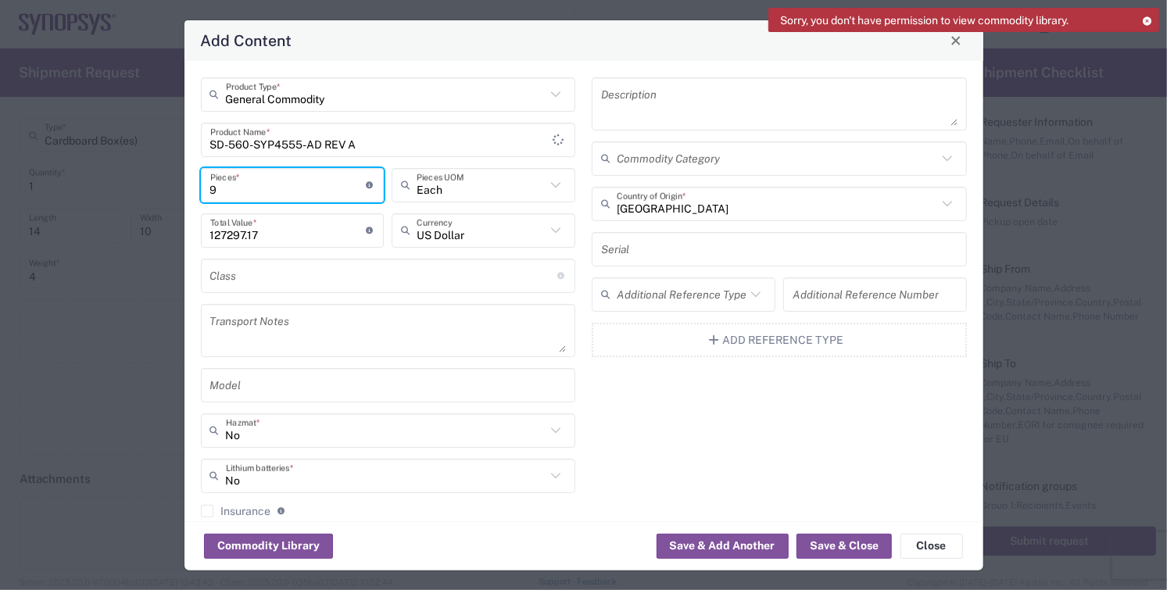
type input "99"
type input "1400268.87"
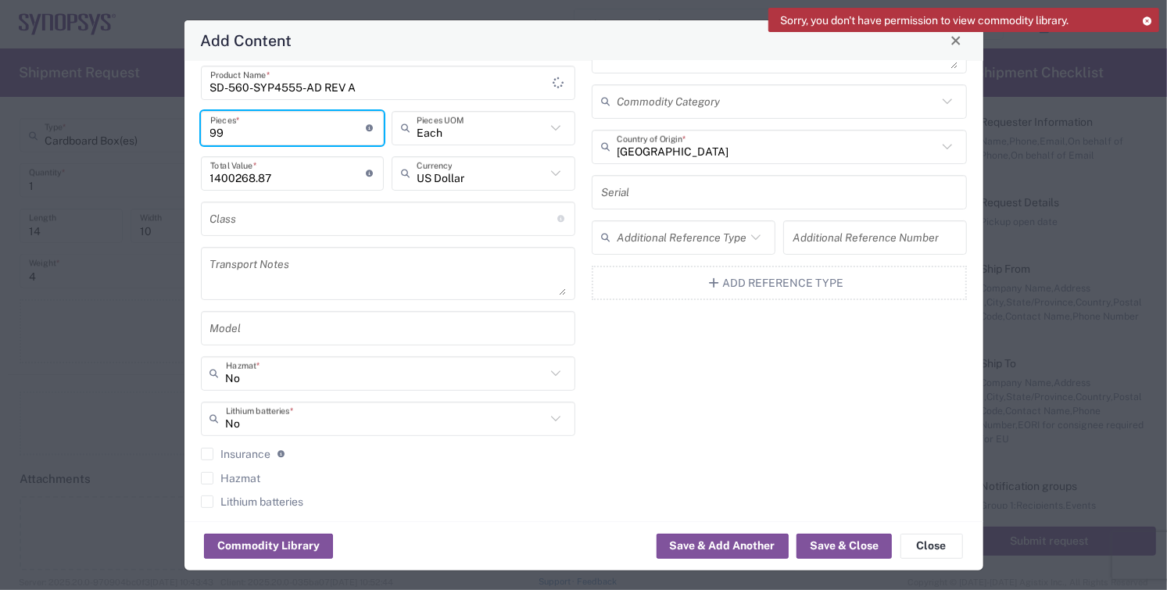
scroll to position [87, 0]
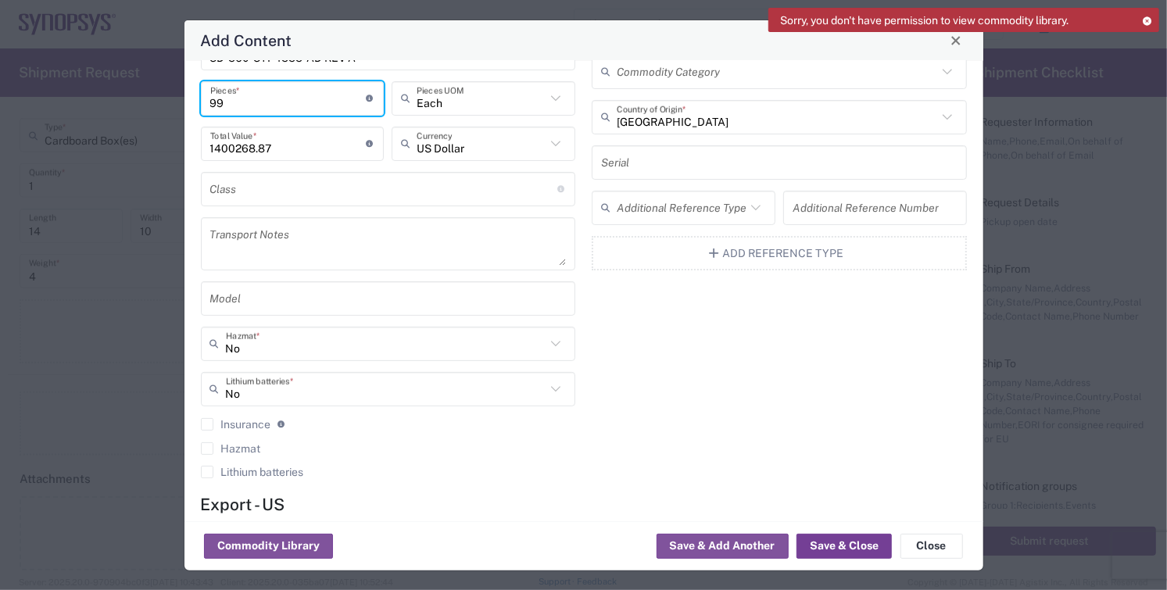
type input "99"
click at [851, 543] on button "Save & Close" at bounding box center [844, 546] width 95 height 25
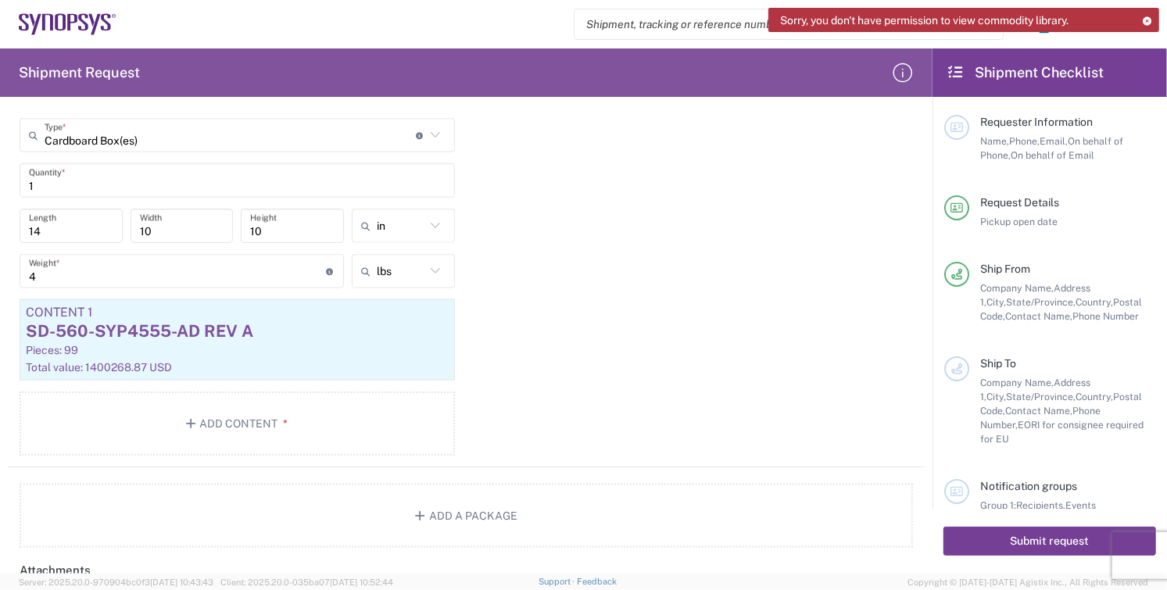
click at [1024, 545] on button "Submit request" at bounding box center [1050, 541] width 213 height 29
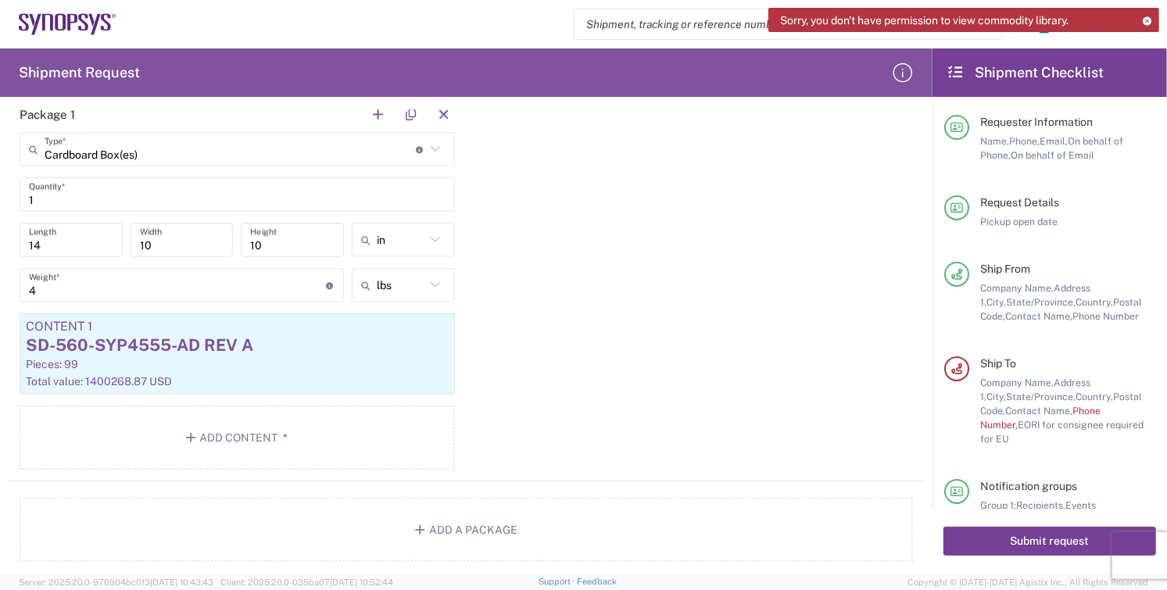
scroll to position [1317, 0]
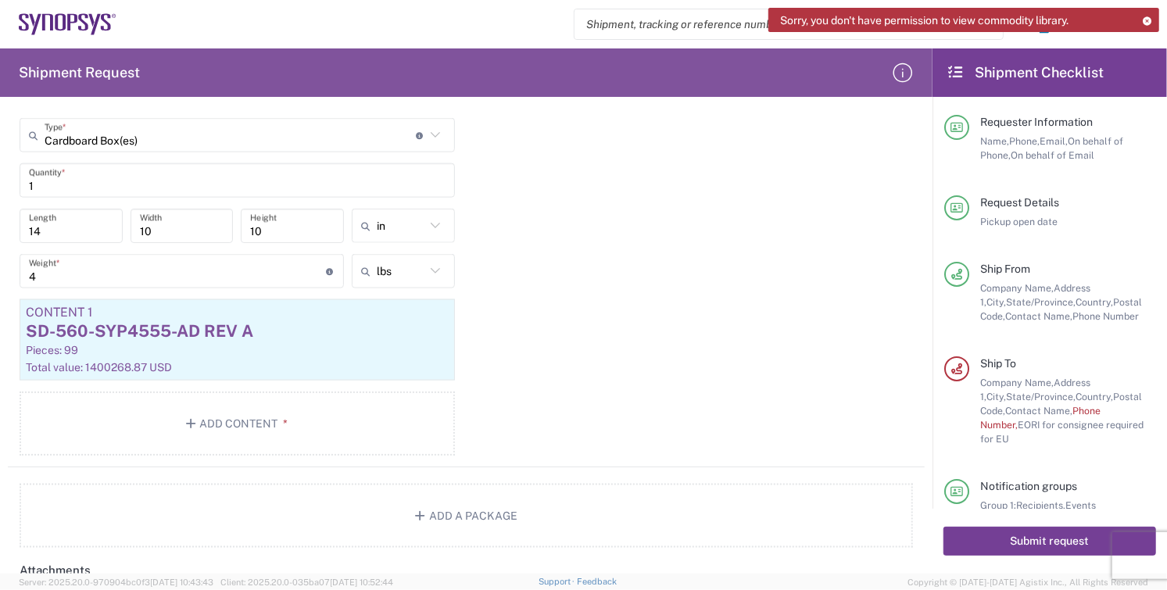
click at [1021, 540] on button "Submit request" at bounding box center [1050, 541] width 213 height 29
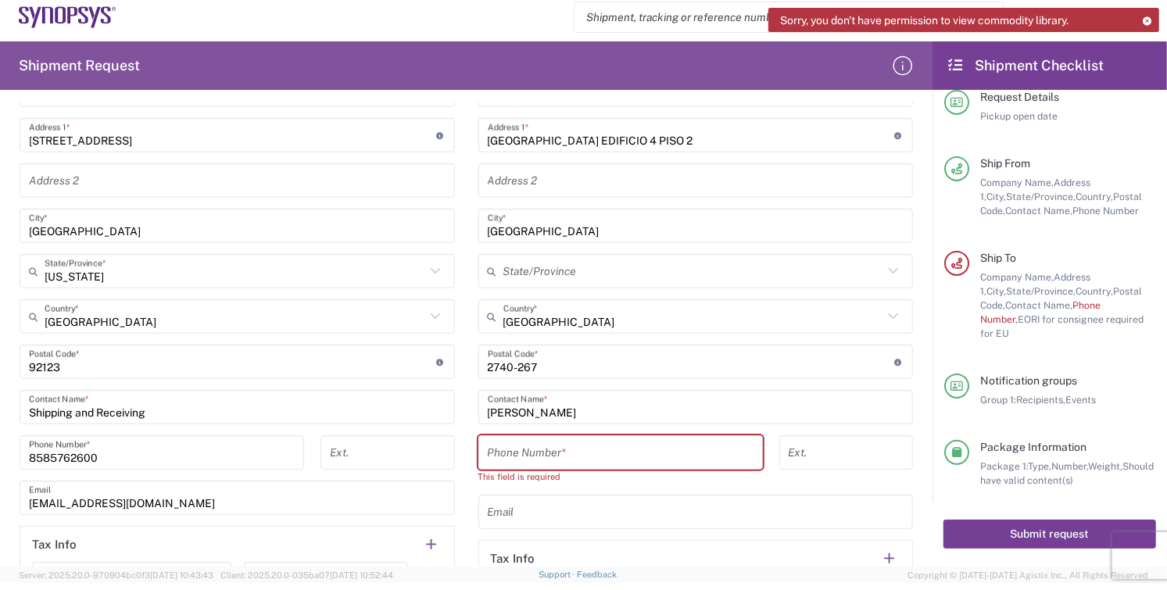
scroll to position [795, 0]
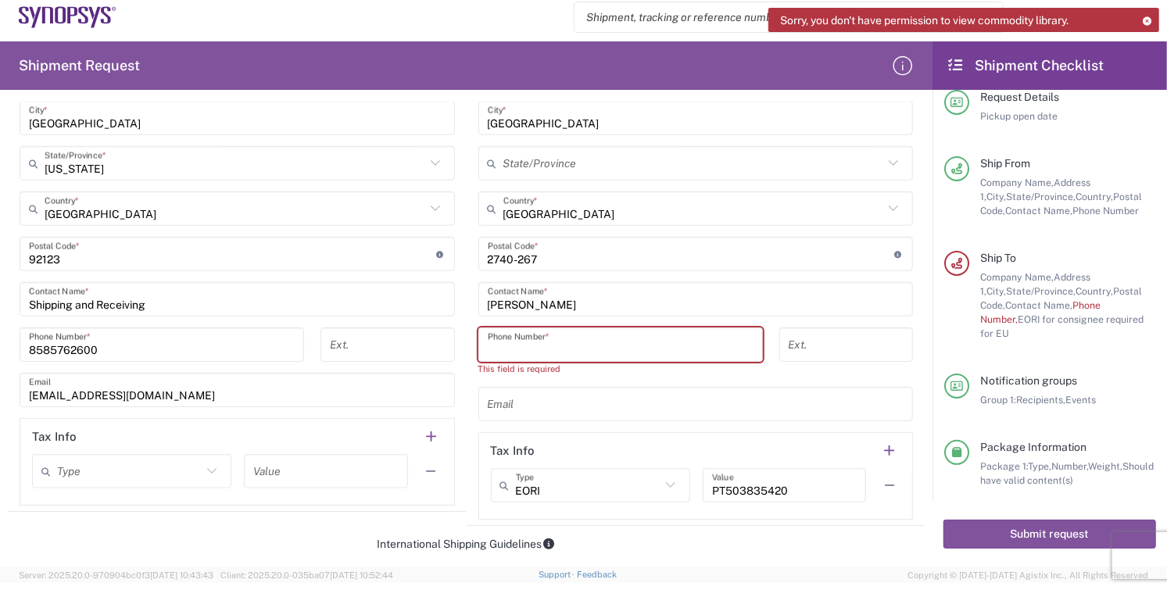
click at [544, 342] on input "tel" at bounding box center [621, 345] width 266 height 27
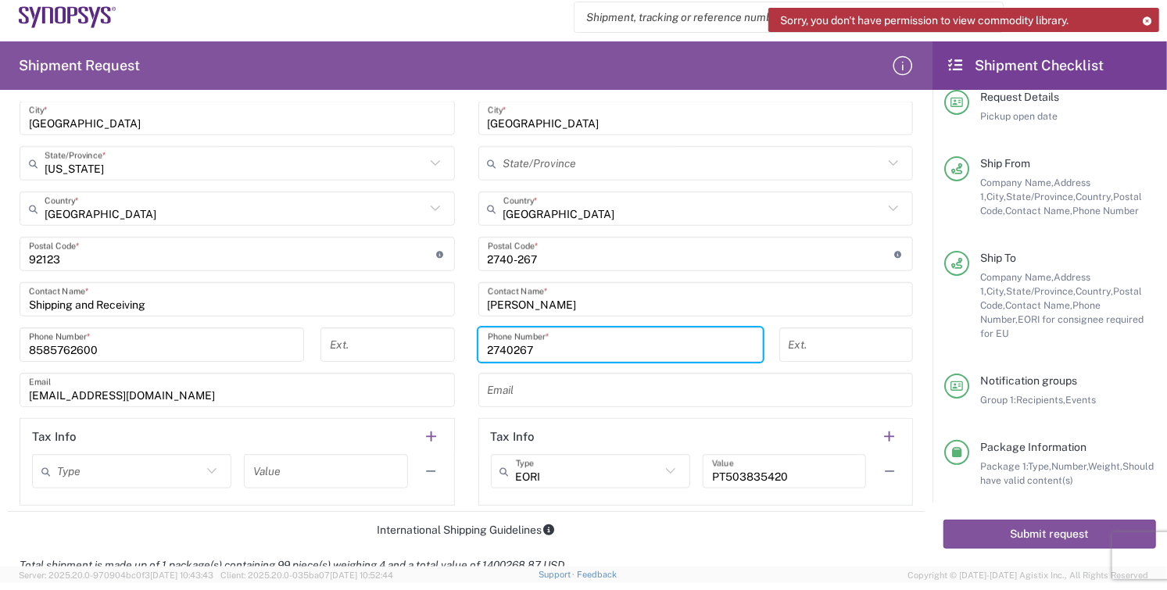
click at [649, 336] on input "2740267" at bounding box center [621, 345] width 266 height 27
type input "2740267"
click at [1033, 529] on button "Submit request" at bounding box center [1050, 534] width 213 height 29
